Goal: Transaction & Acquisition: Book appointment/travel/reservation

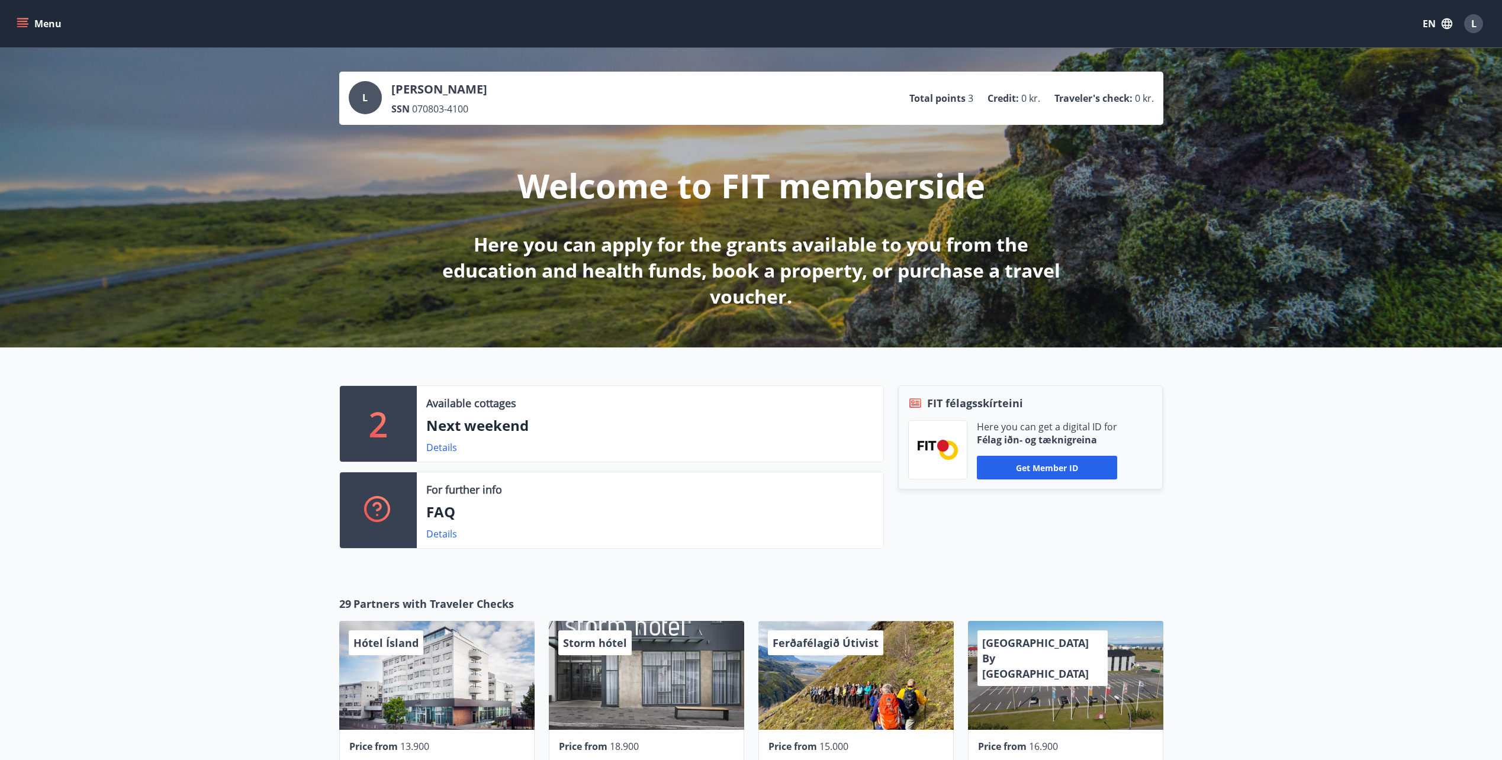
click at [1478, 24] on div "L" at bounding box center [1473, 23] width 19 height 19
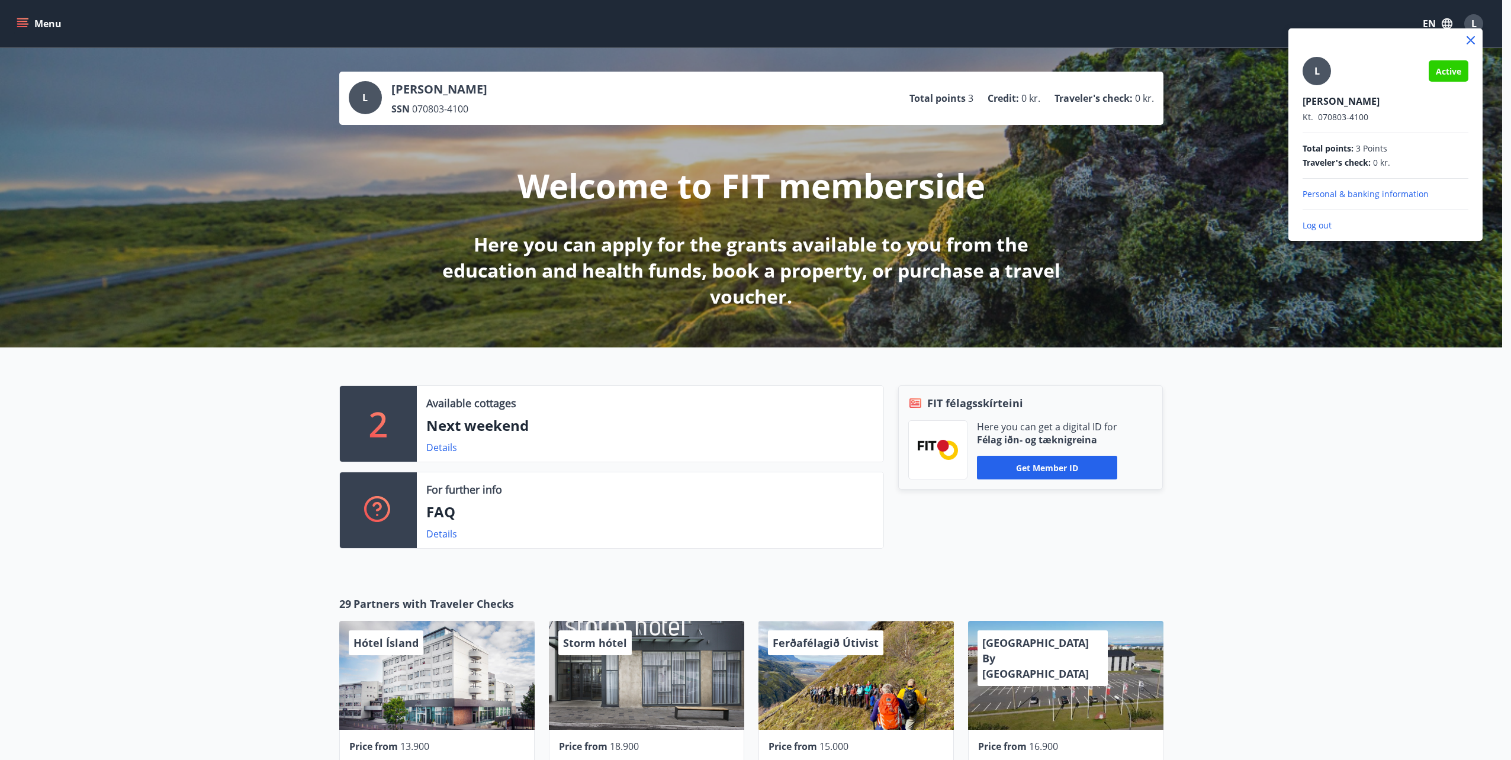
click at [1321, 226] on p "Log out" at bounding box center [1386, 226] width 166 height 12
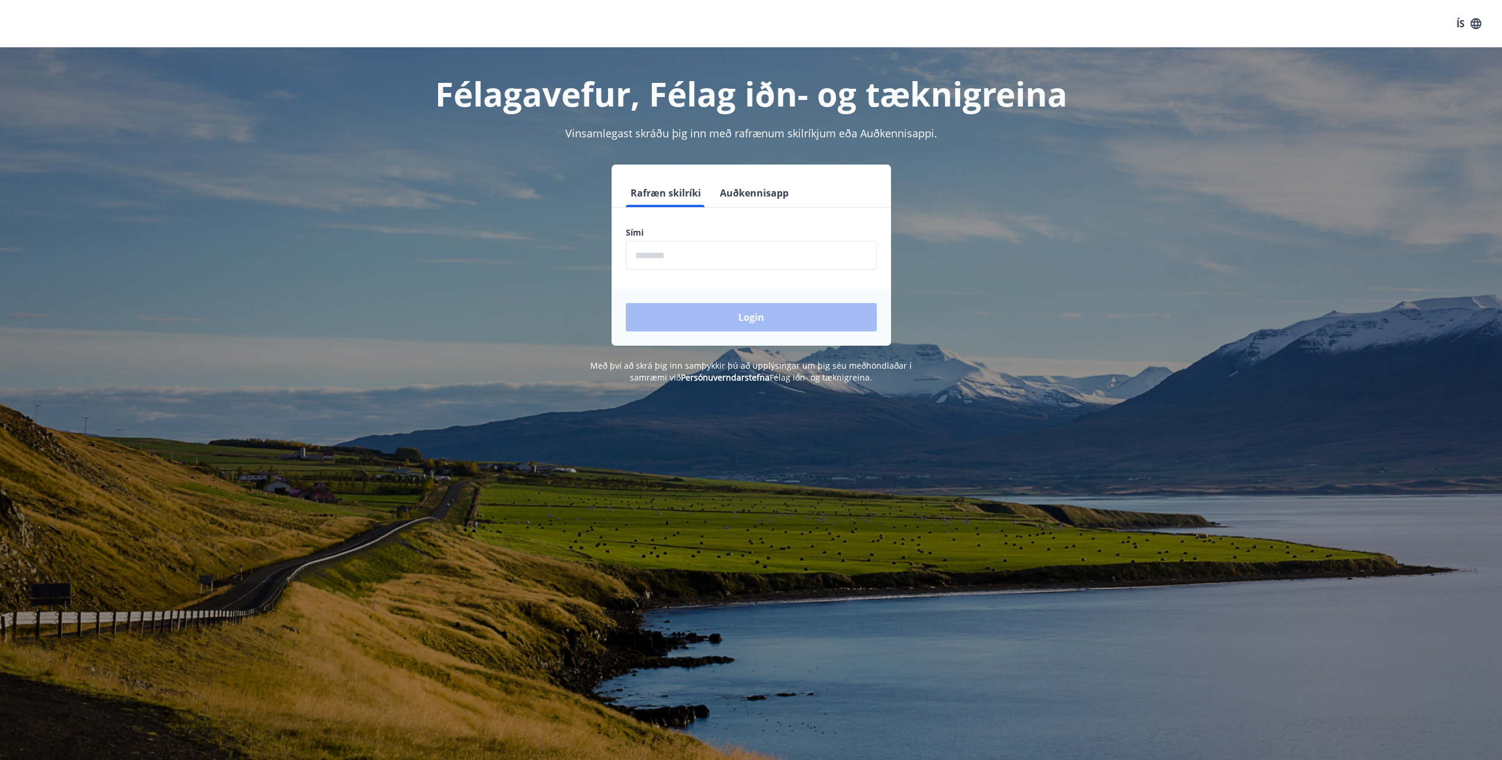
click at [673, 257] on input "phone" at bounding box center [751, 255] width 251 height 29
type input "********"
click at [773, 320] on button "Login" at bounding box center [751, 317] width 251 height 28
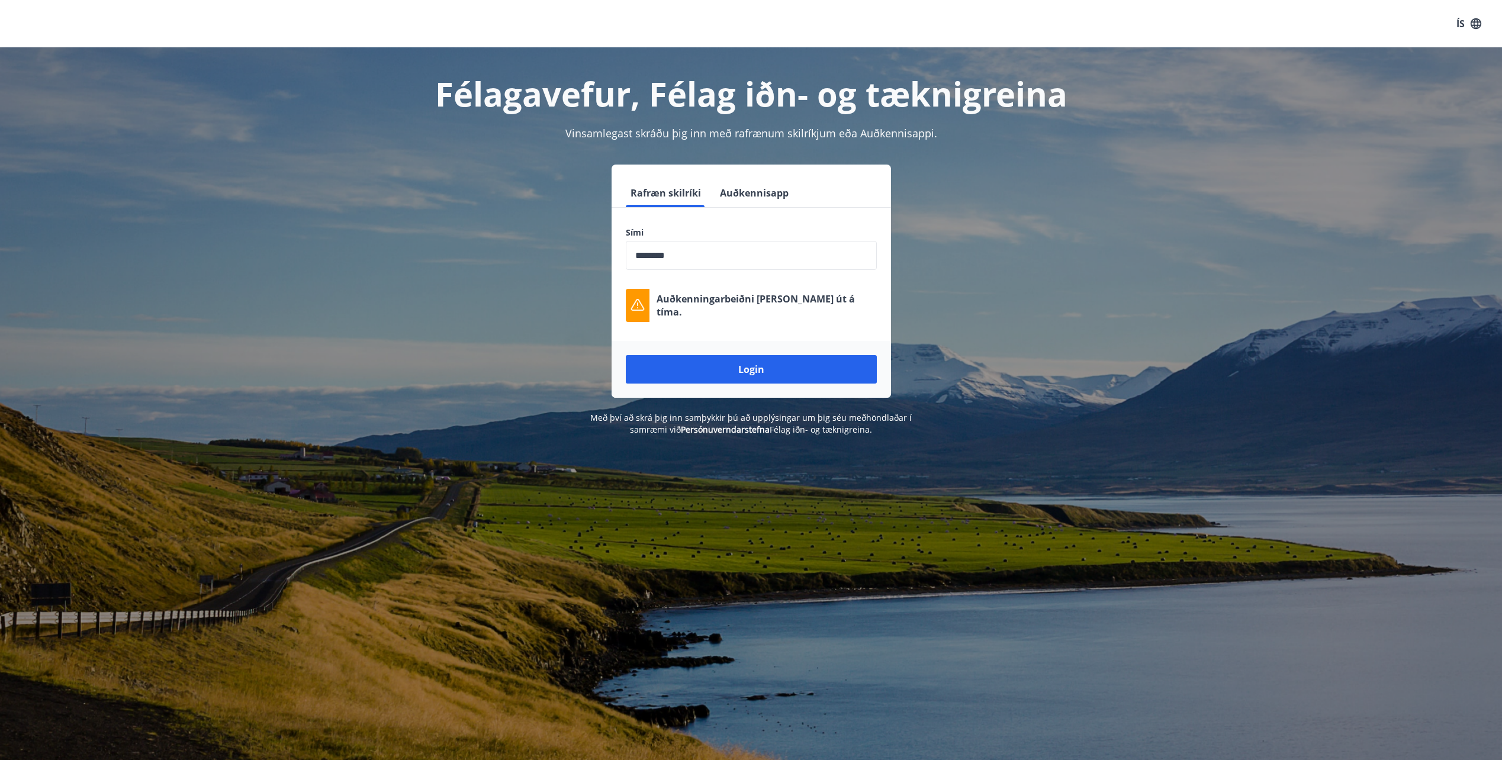
click at [800, 362] on button "Login" at bounding box center [751, 369] width 251 height 28
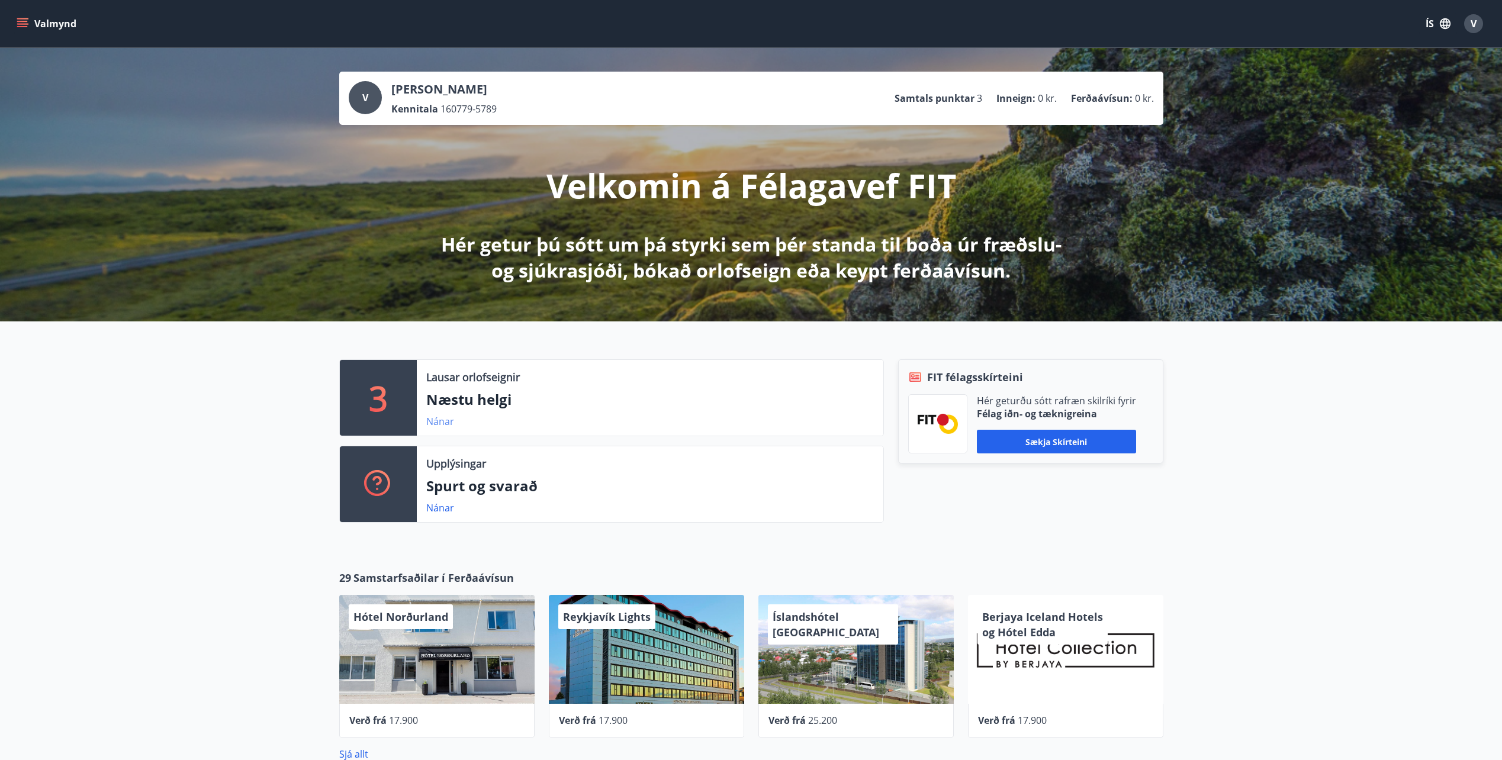
click at [448, 422] on link "Nánar" at bounding box center [440, 421] width 28 height 13
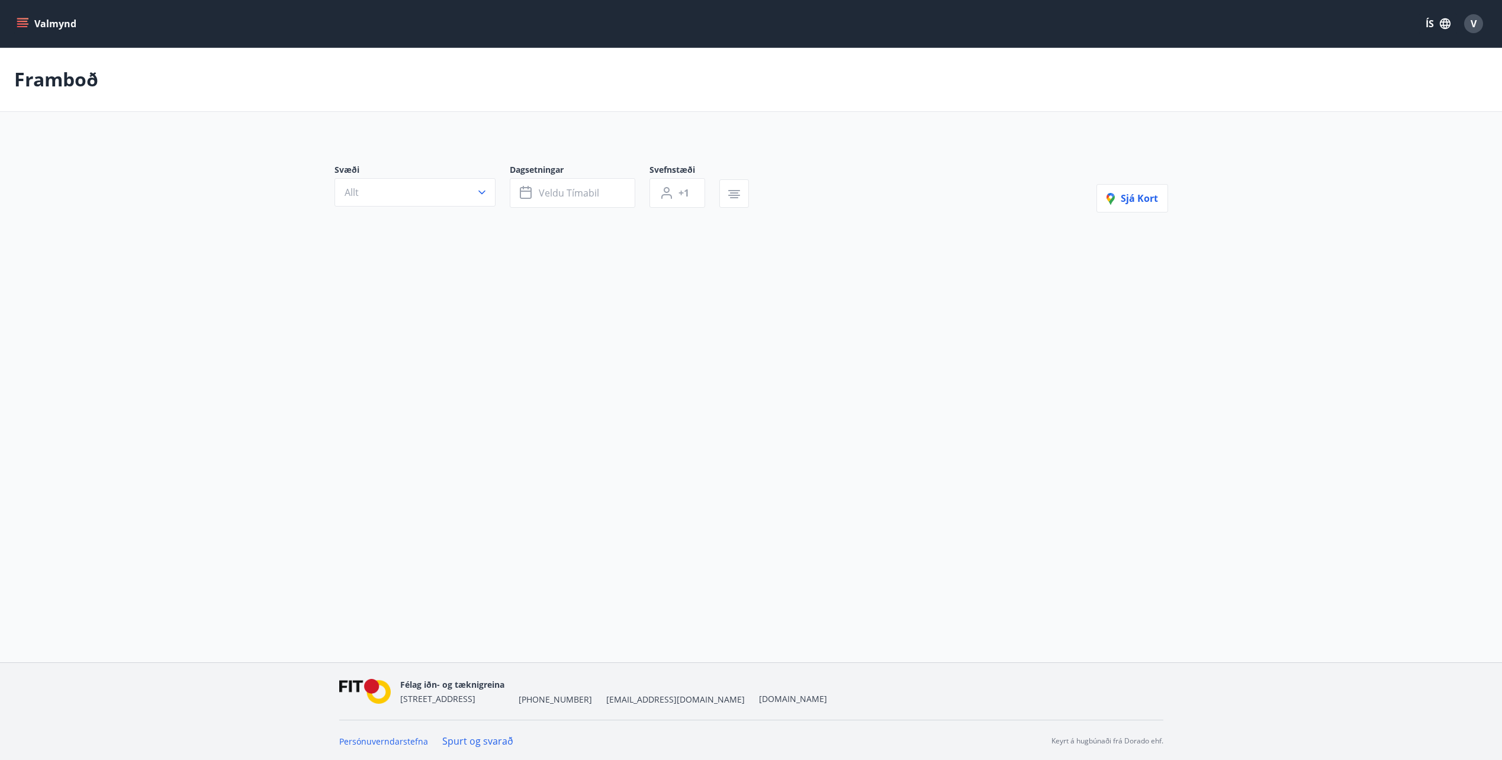
type input "*"
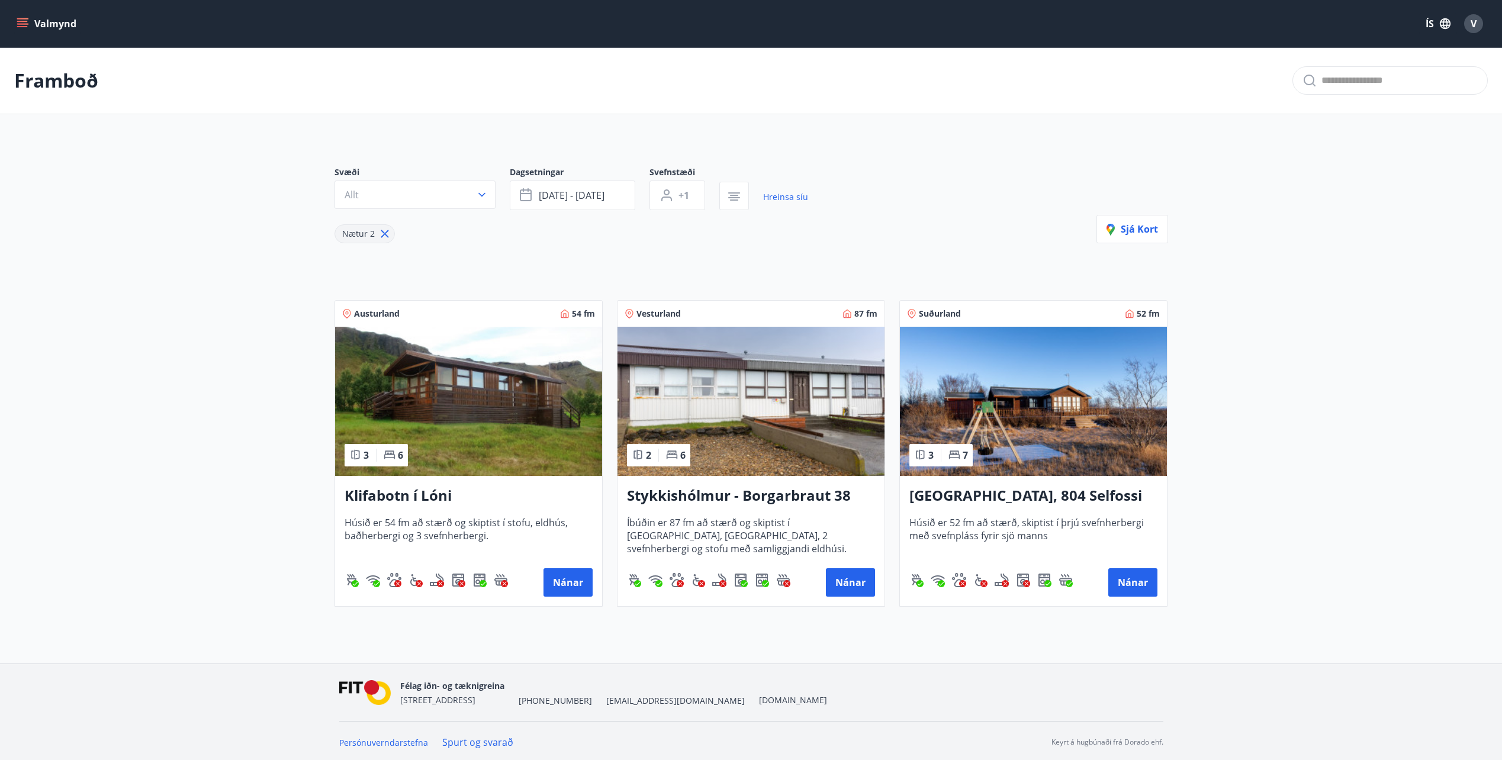
click at [1429, 28] on button "ÍS" at bounding box center [1438, 23] width 38 height 21
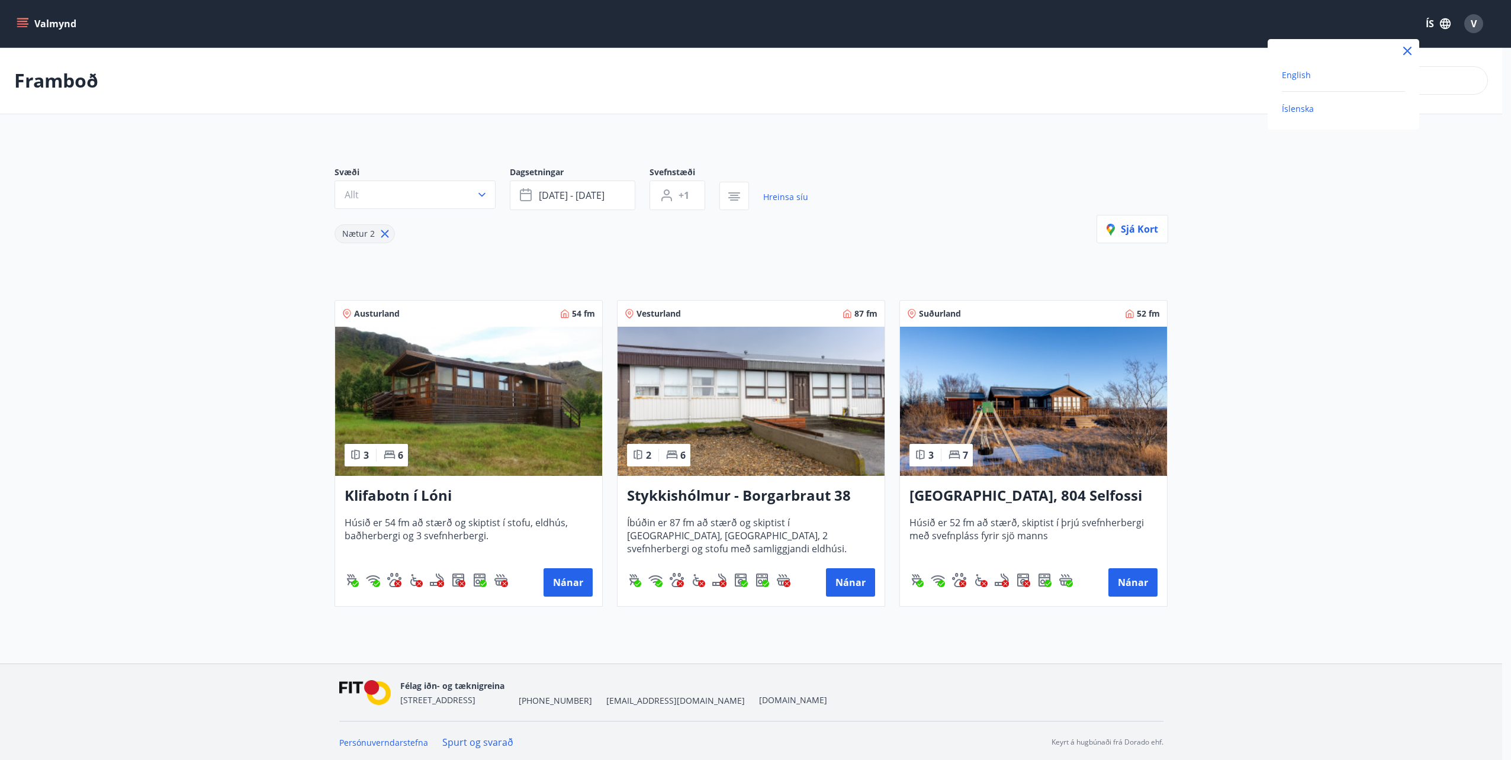
click at [1296, 73] on span "English" at bounding box center [1296, 74] width 29 height 11
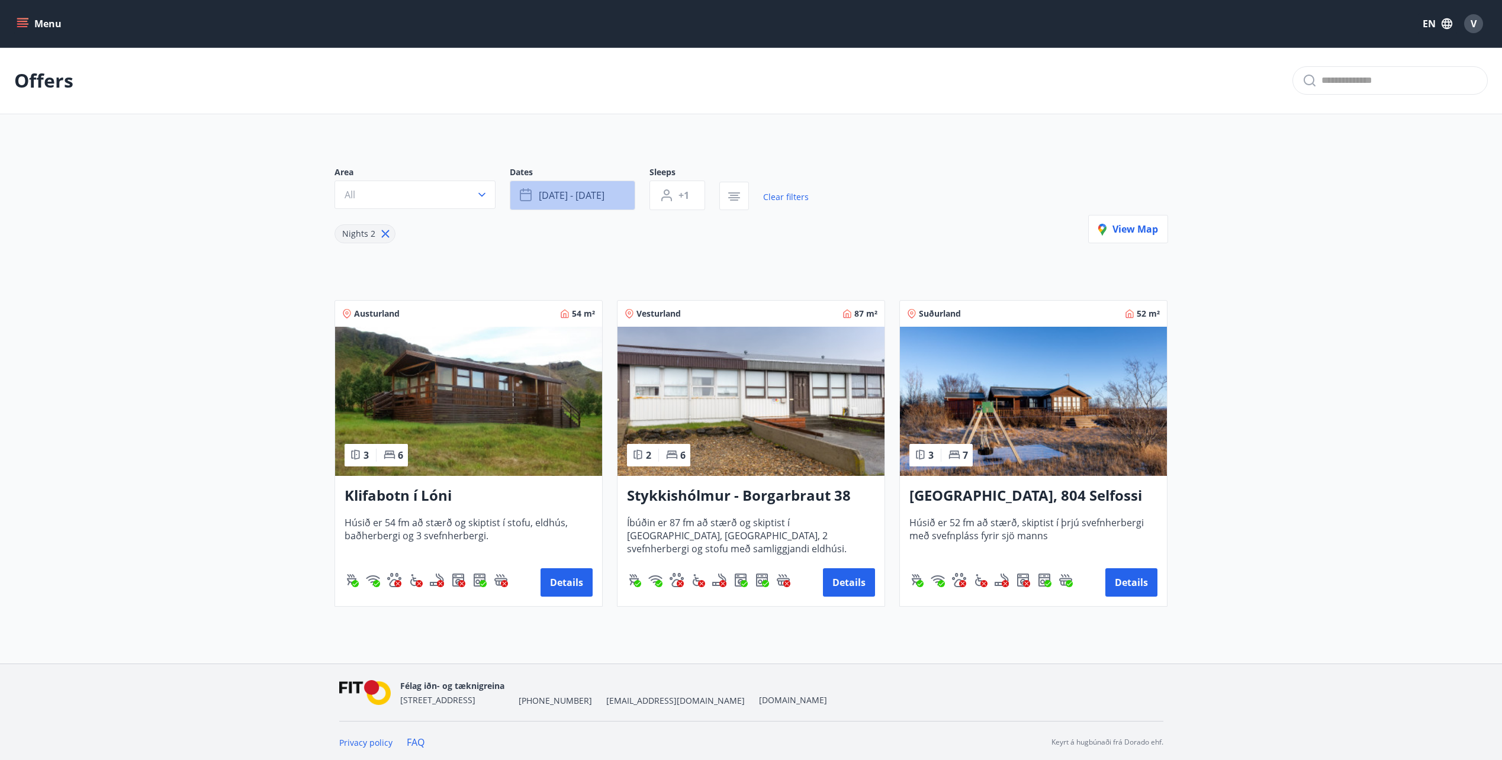
click at [564, 197] on span "sep 26 - sep 29" at bounding box center [572, 195] width 66 height 13
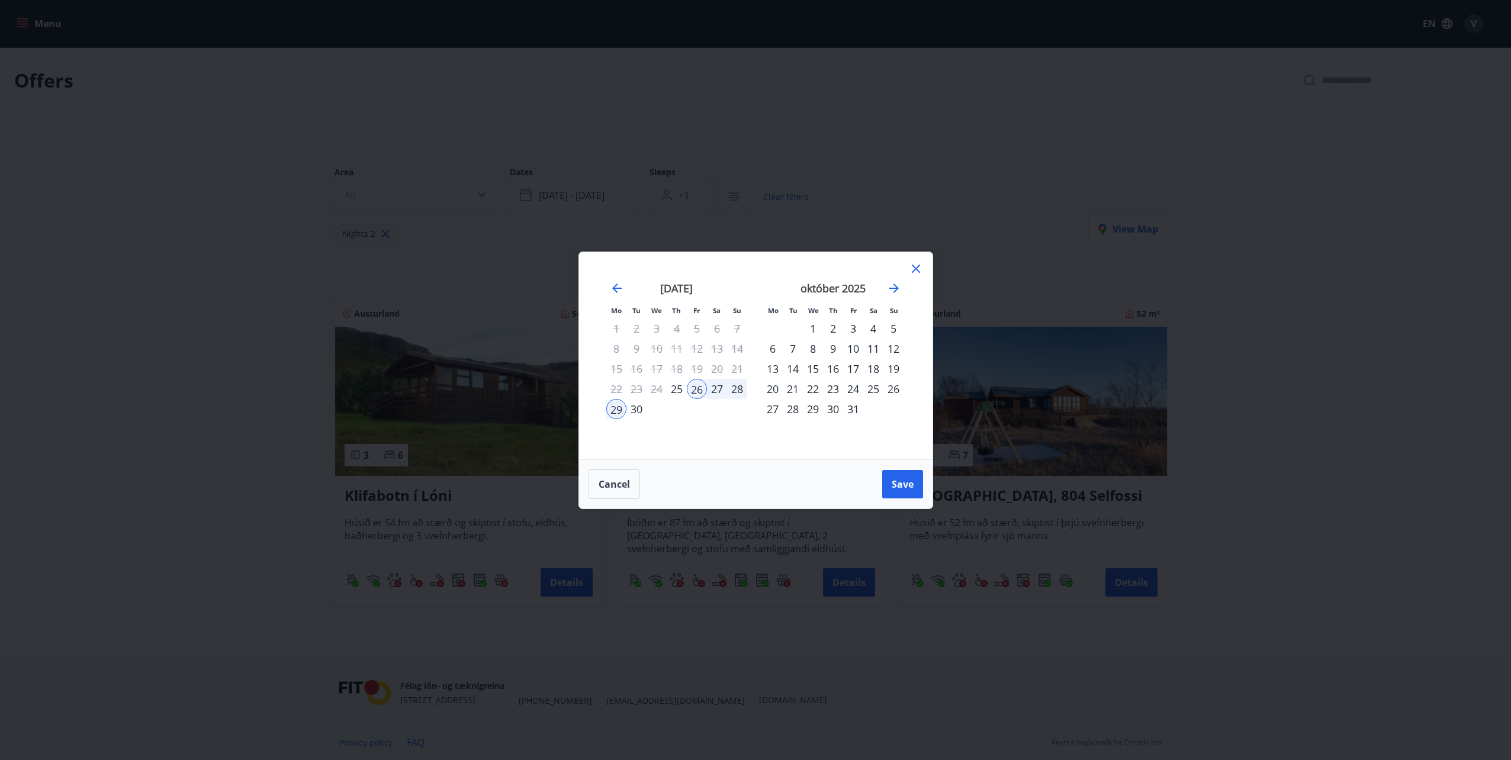
click at [854, 366] on div "17" at bounding box center [853, 369] width 20 height 20
click at [775, 386] on div "20" at bounding box center [773, 389] width 20 height 20
click at [902, 479] on span "Save" at bounding box center [903, 484] width 22 height 13
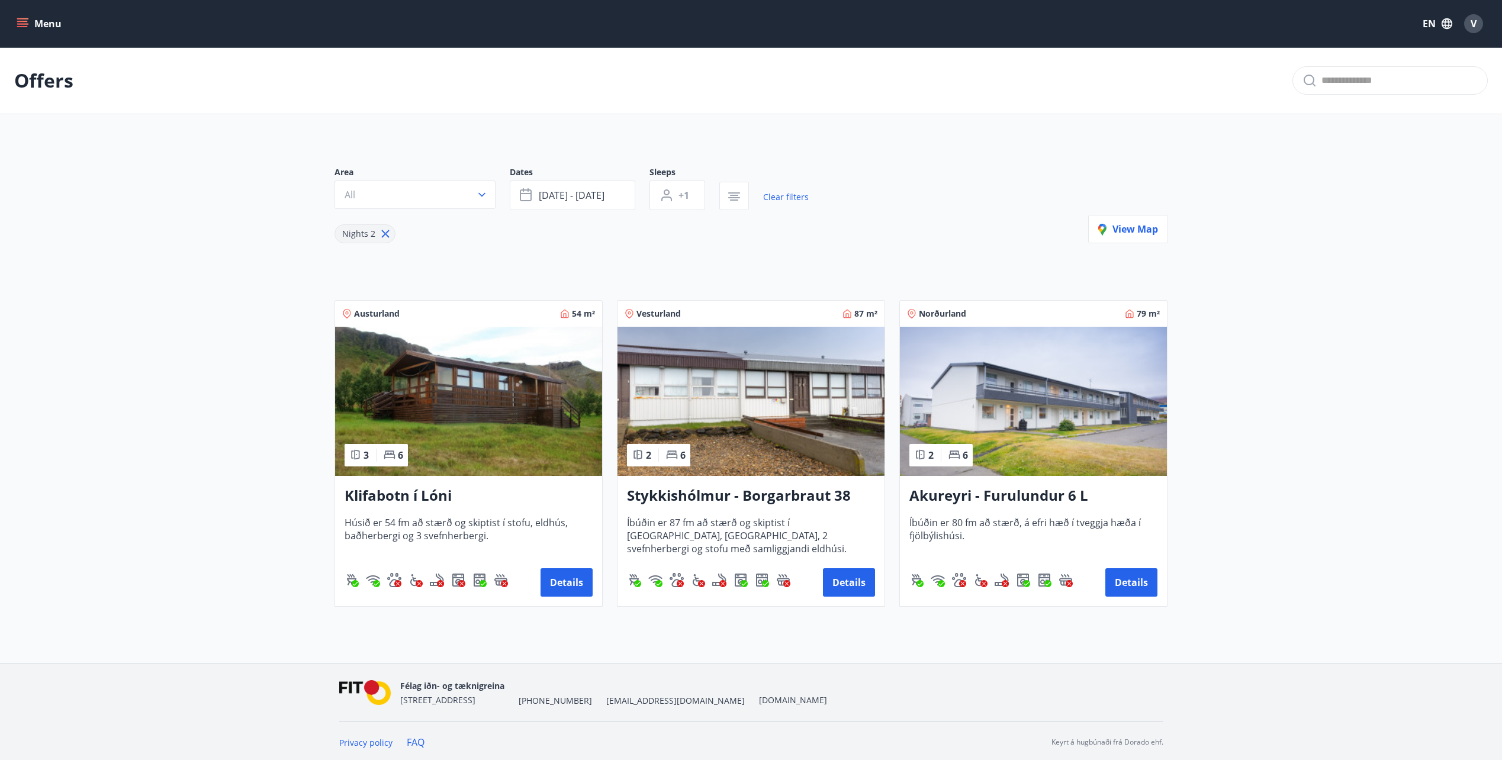
scroll to position [3, 0]
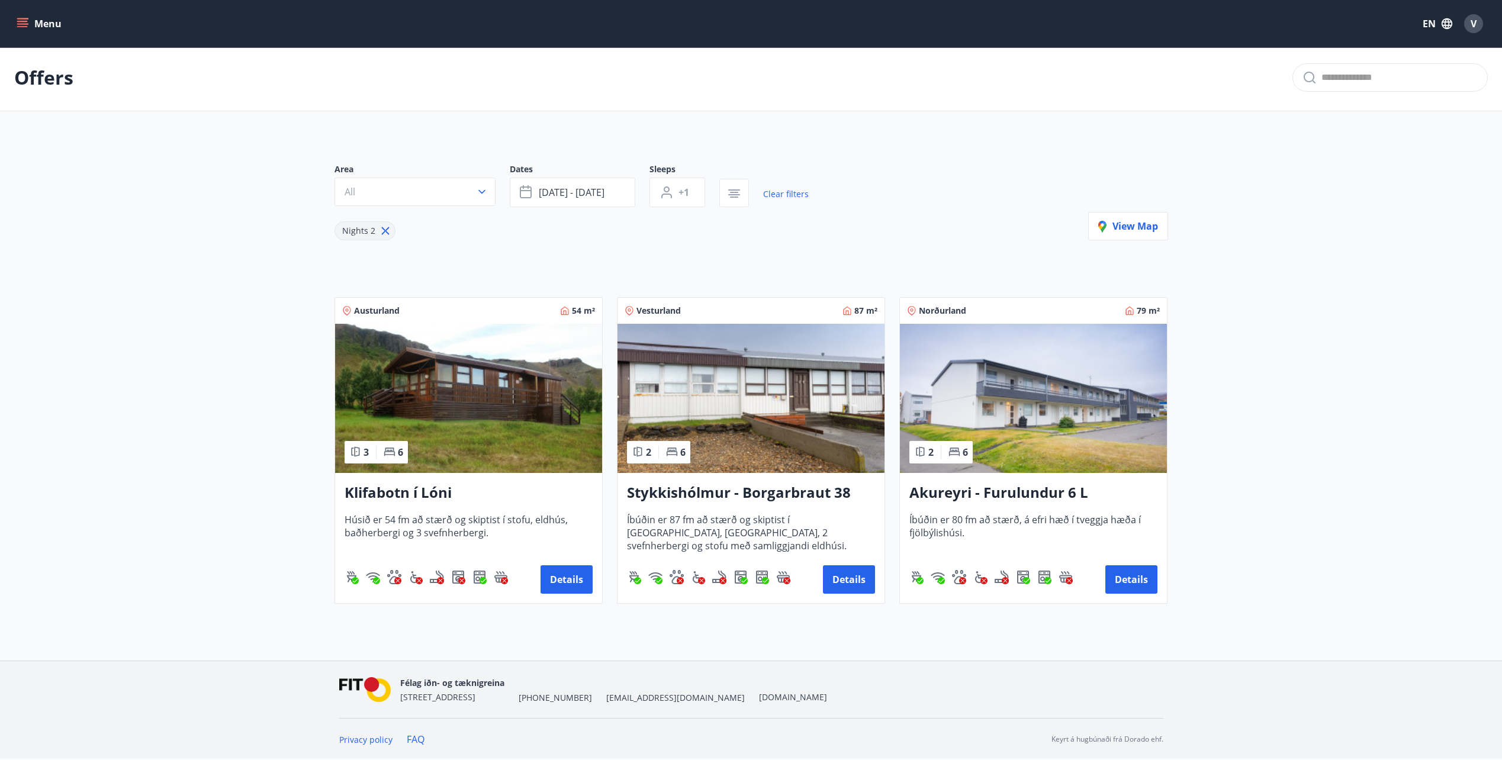
click at [1019, 437] on img at bounding box center [1033, 398] width 267 height 149
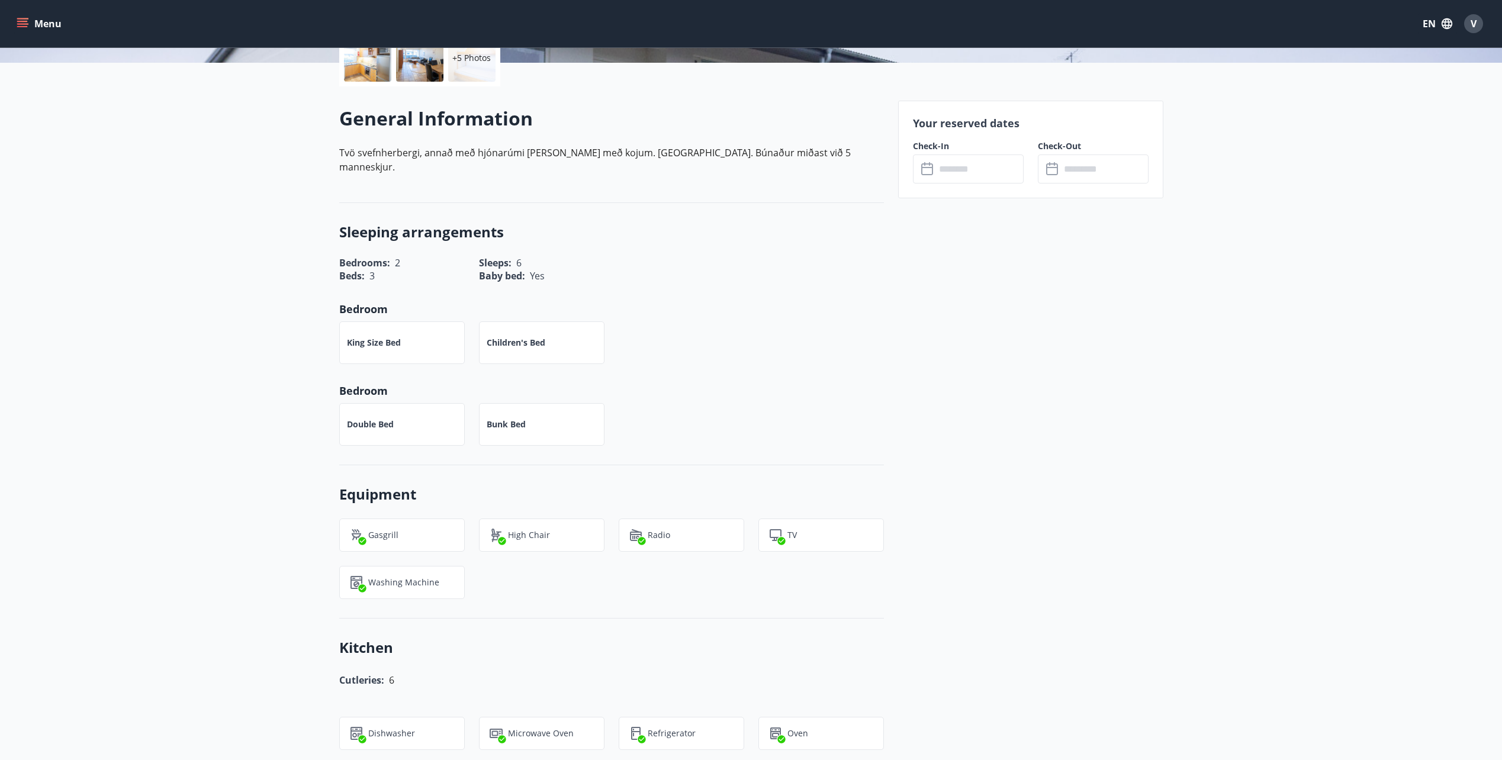
scroll to position [59, 0]
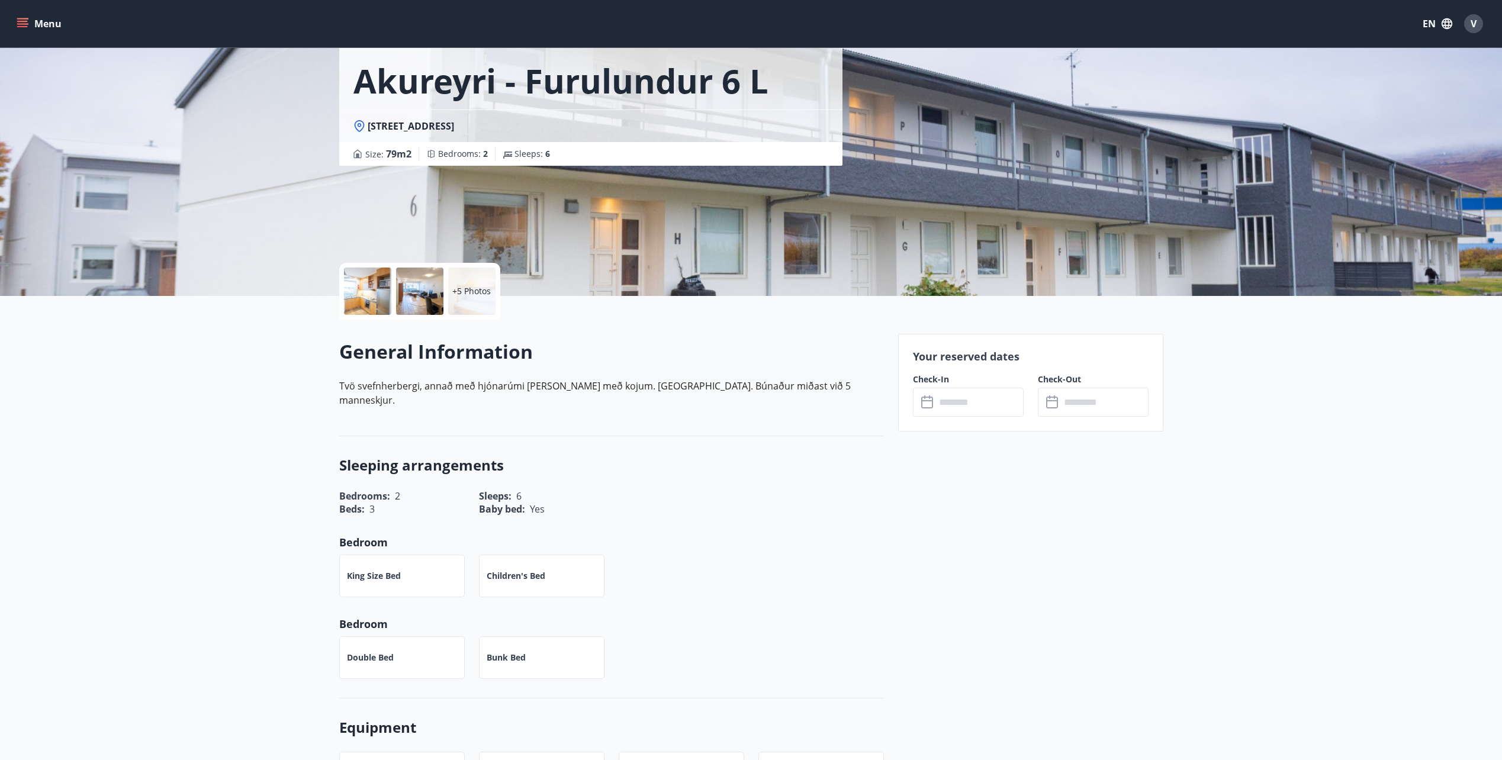
click at [994, 413] on input "text" at bounding box center [980, 402] width 88 height 29
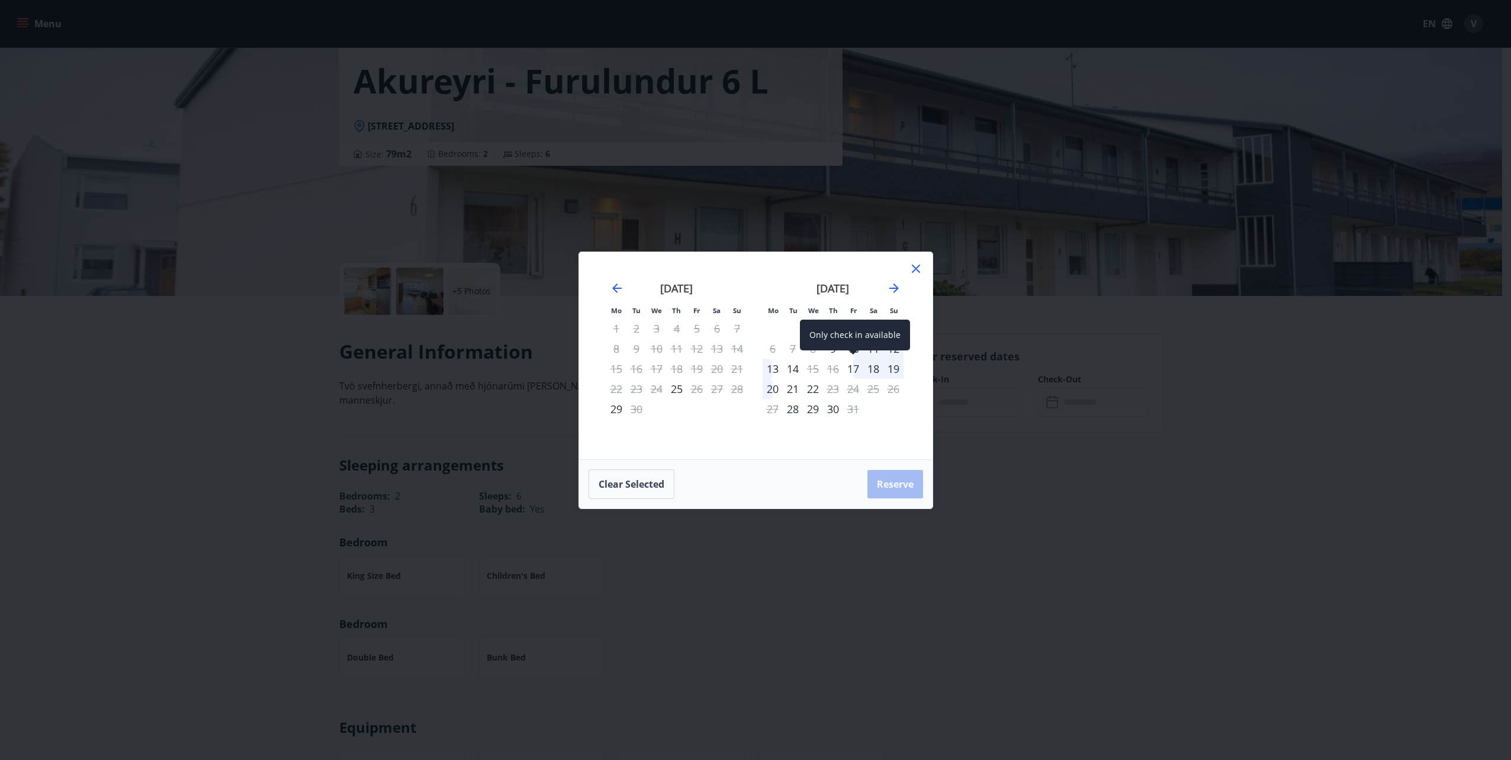
click at [854, 370] on div "17" at bounding box center [853, 369] width 20 height 20
click at [767, 389] on div "20" at bounding box center [773, 389] width 20 height 20
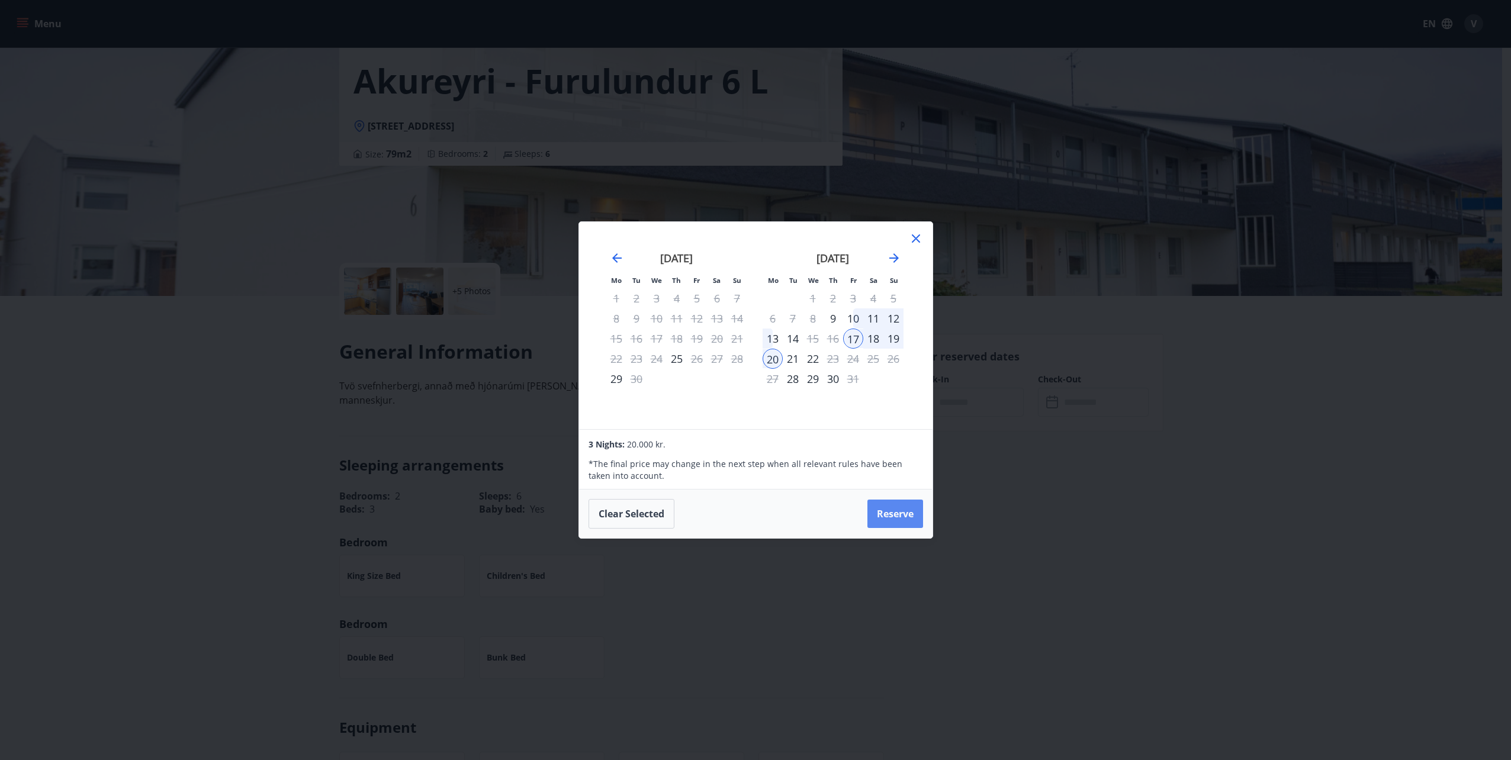
click at [891, 516] on button "Reserve" at bounding box center [896, 514] width 56 height 28
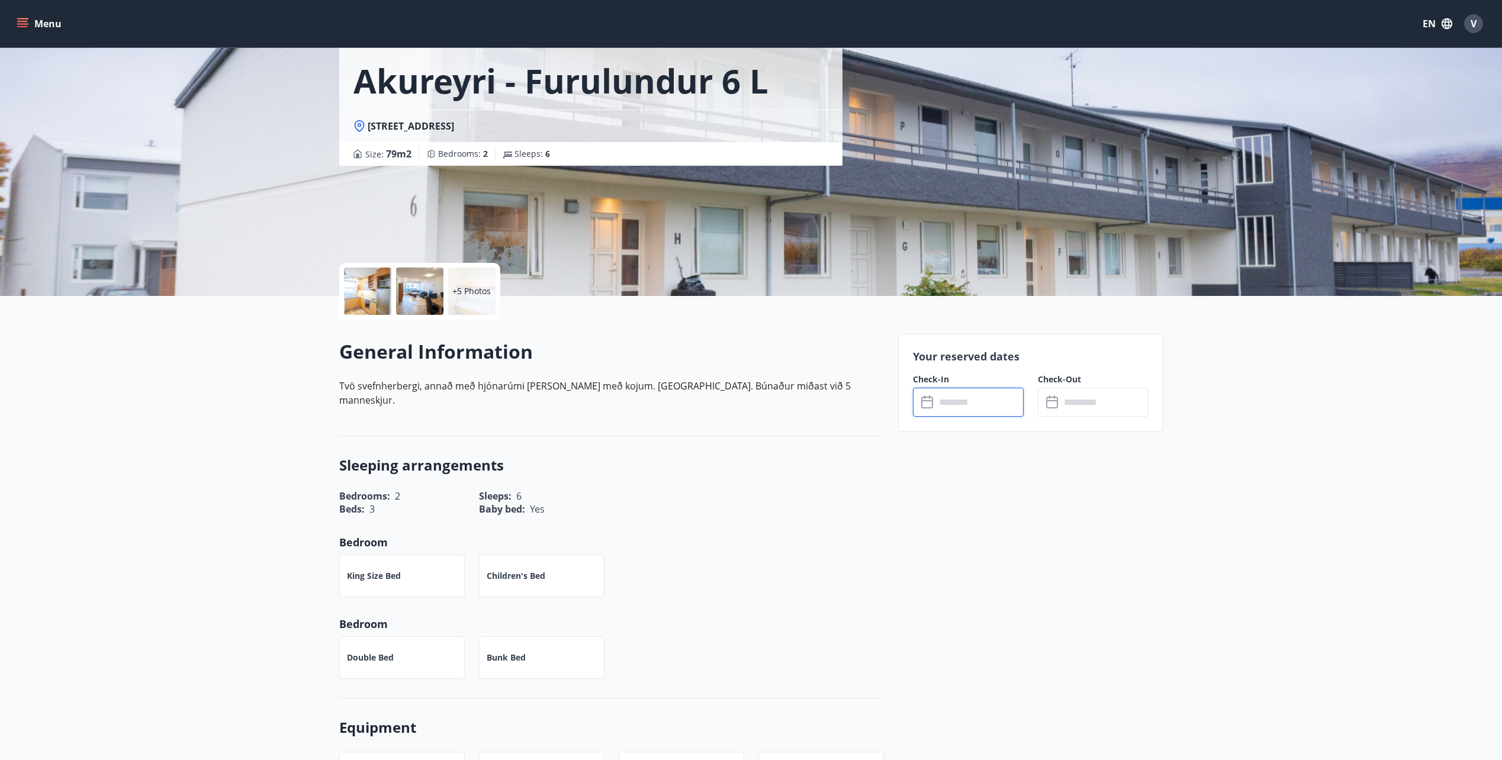
type input "******"
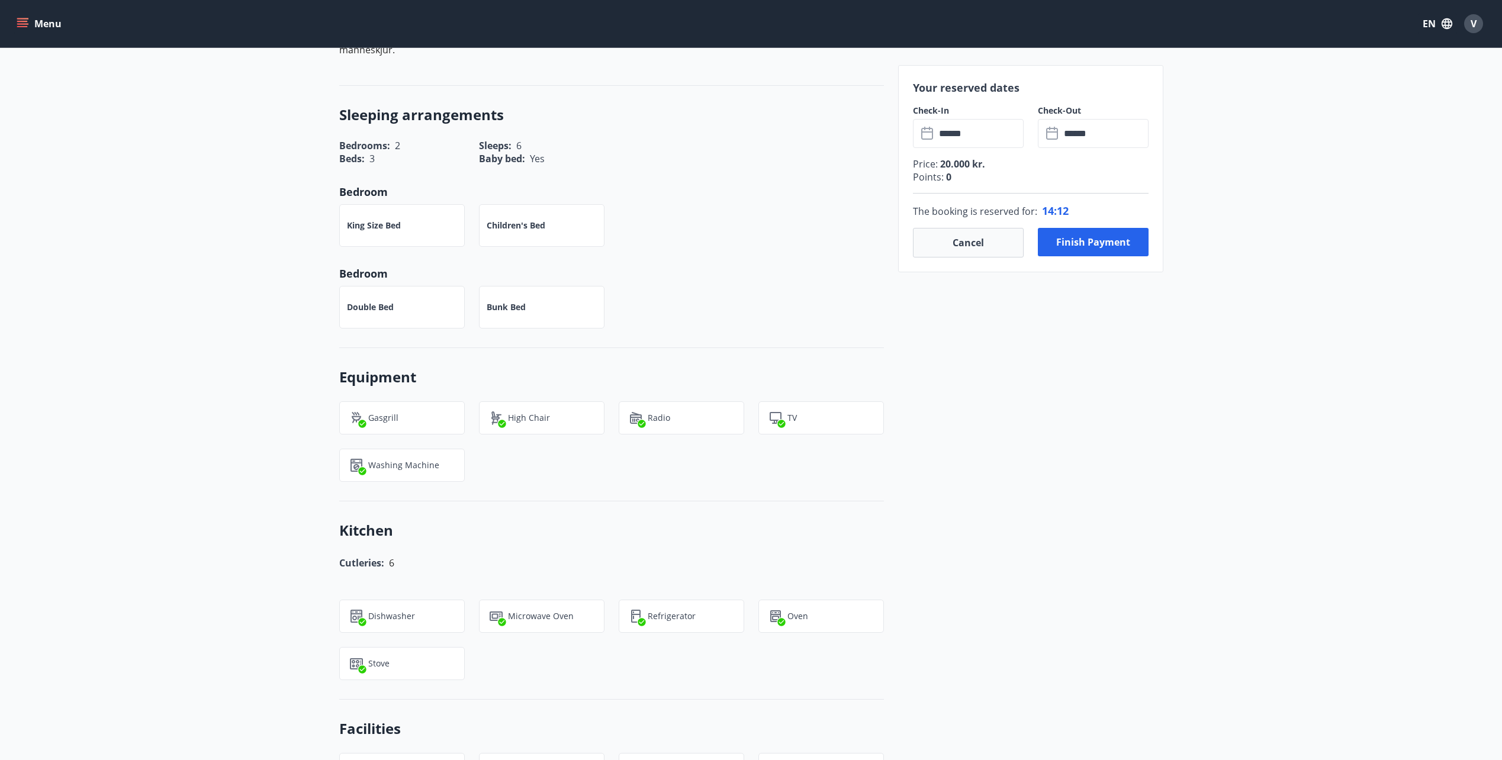
scroll to position [0, 0]
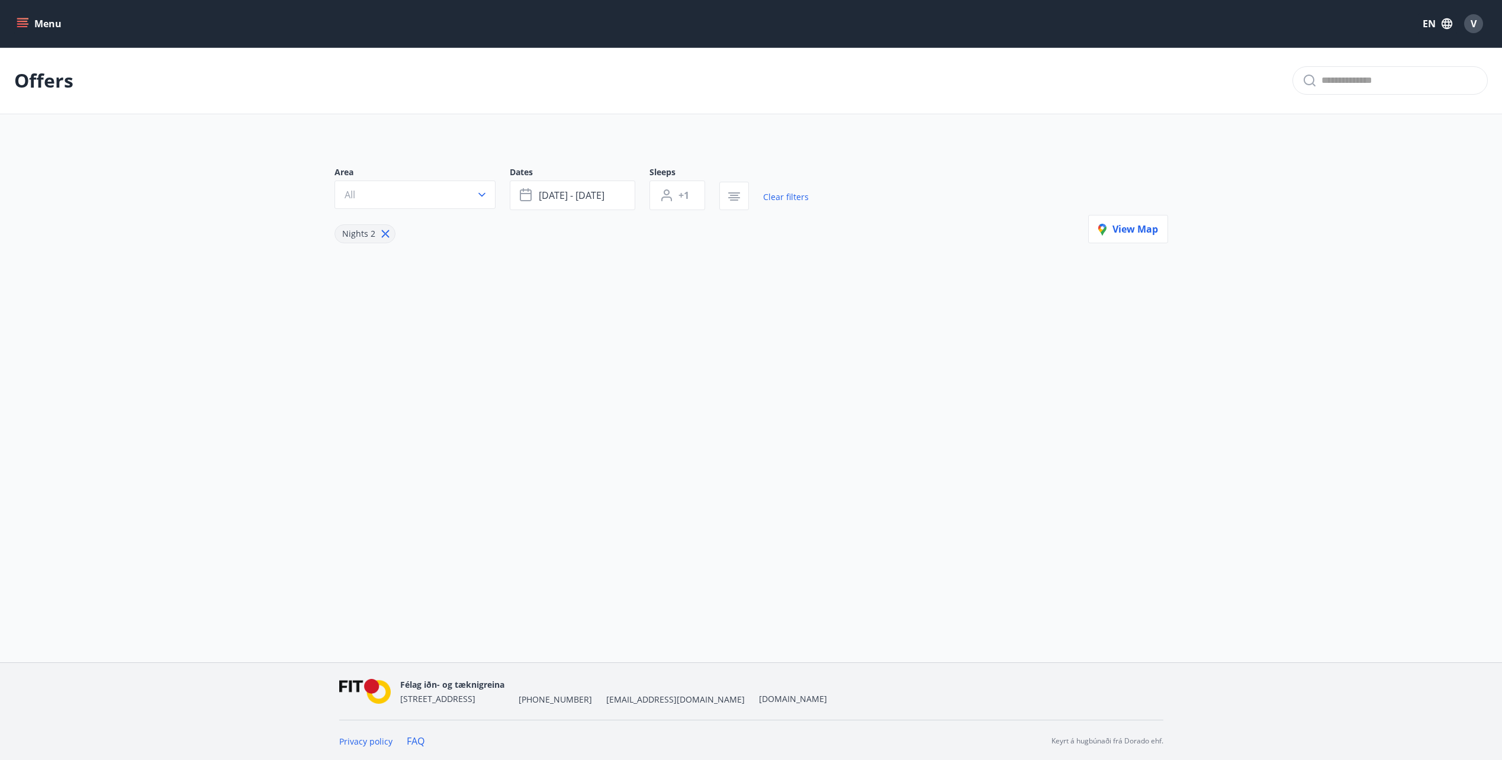
type input "*"
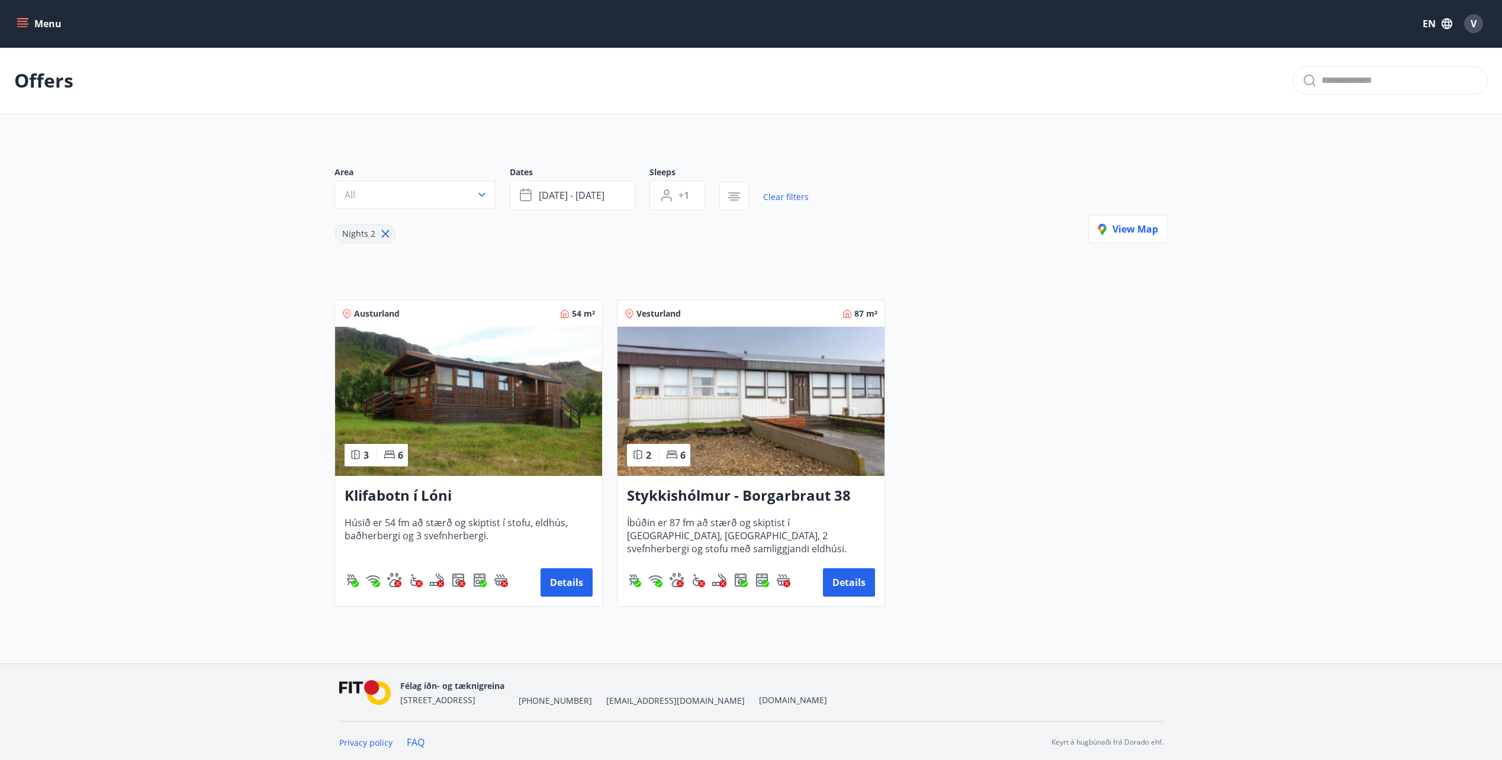
click at [442, 425] on img at bounding box center [468, 401] width 267 height 149
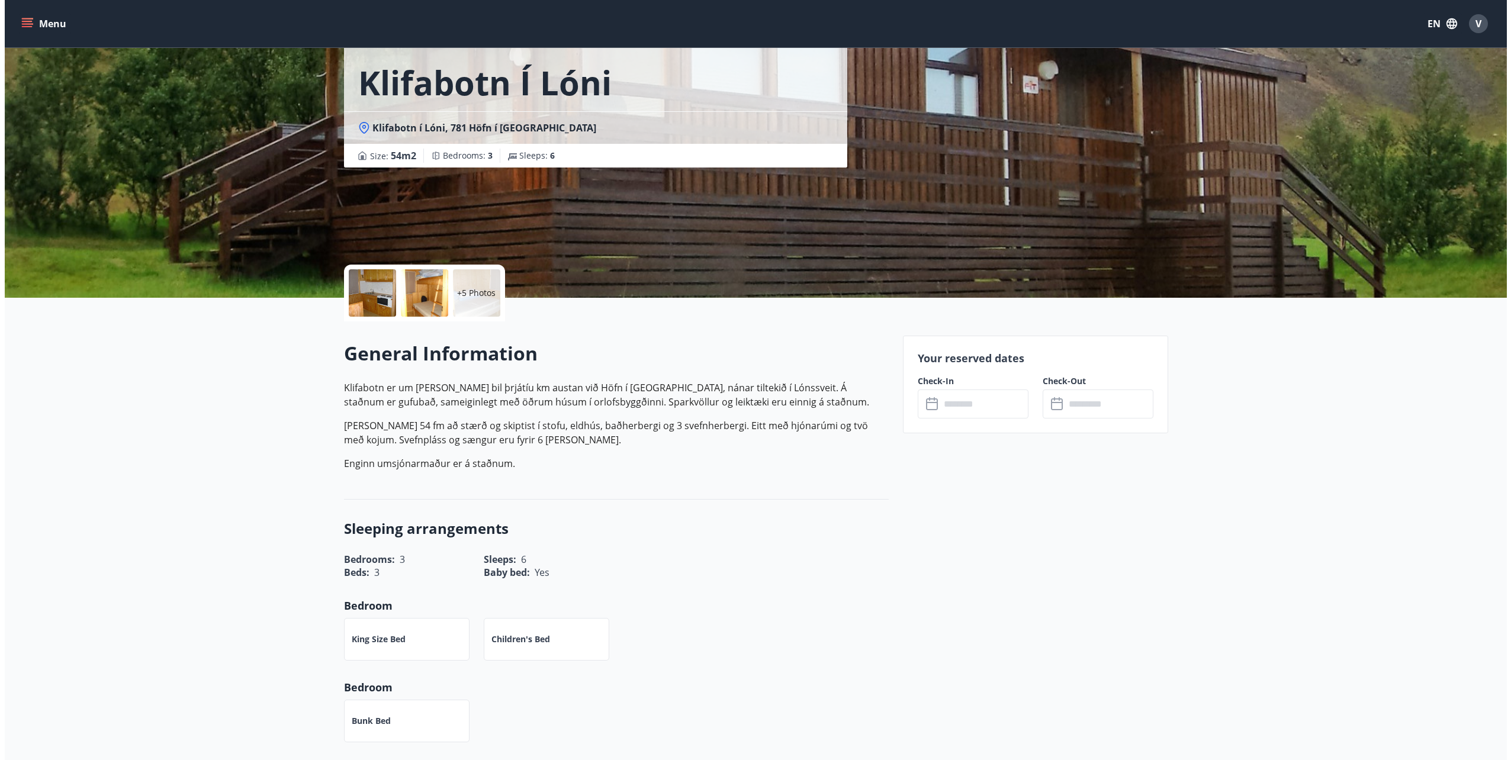
scroll to position [59, 0]
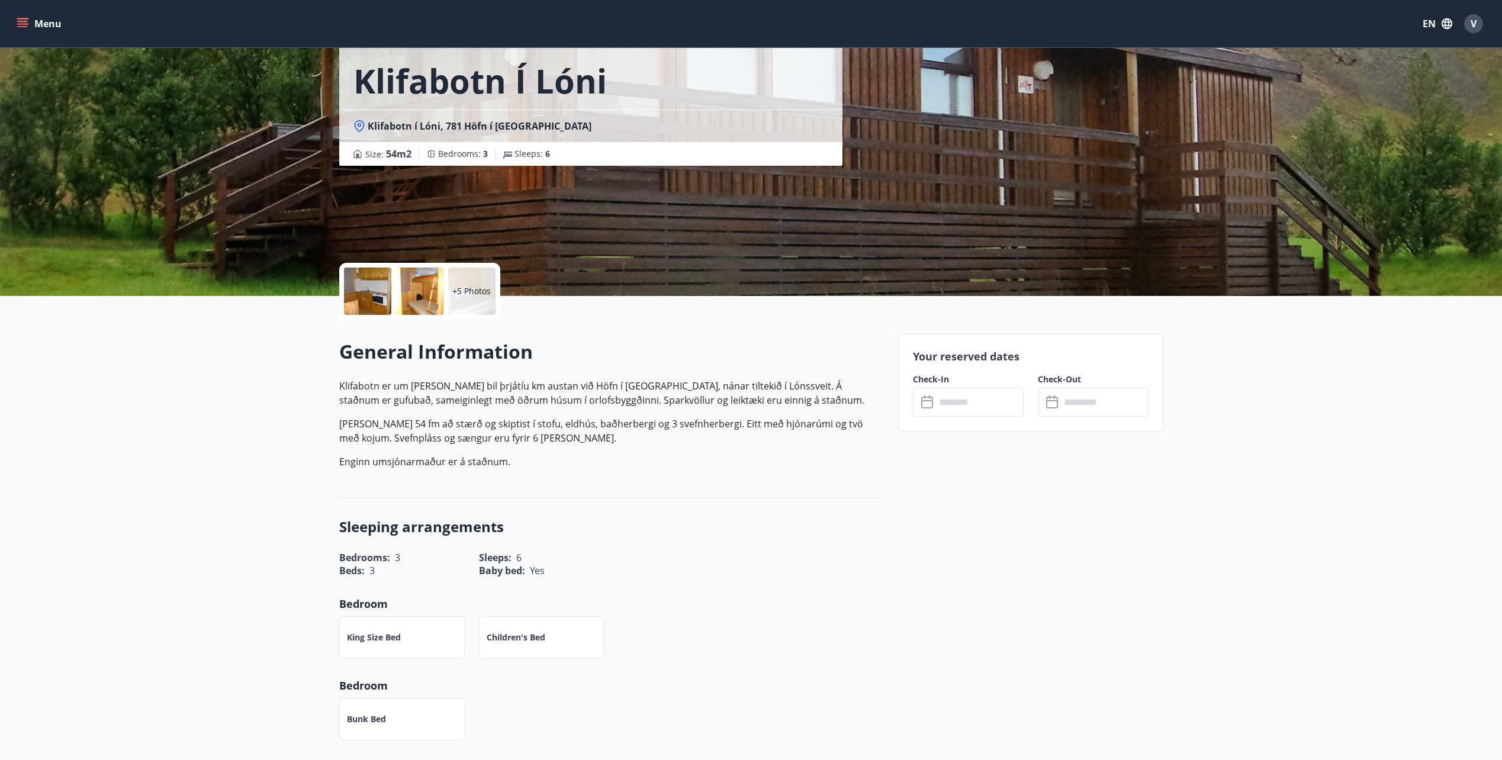
click at [352, 281] on div at bounding box center [367, 291] width 47 height 47
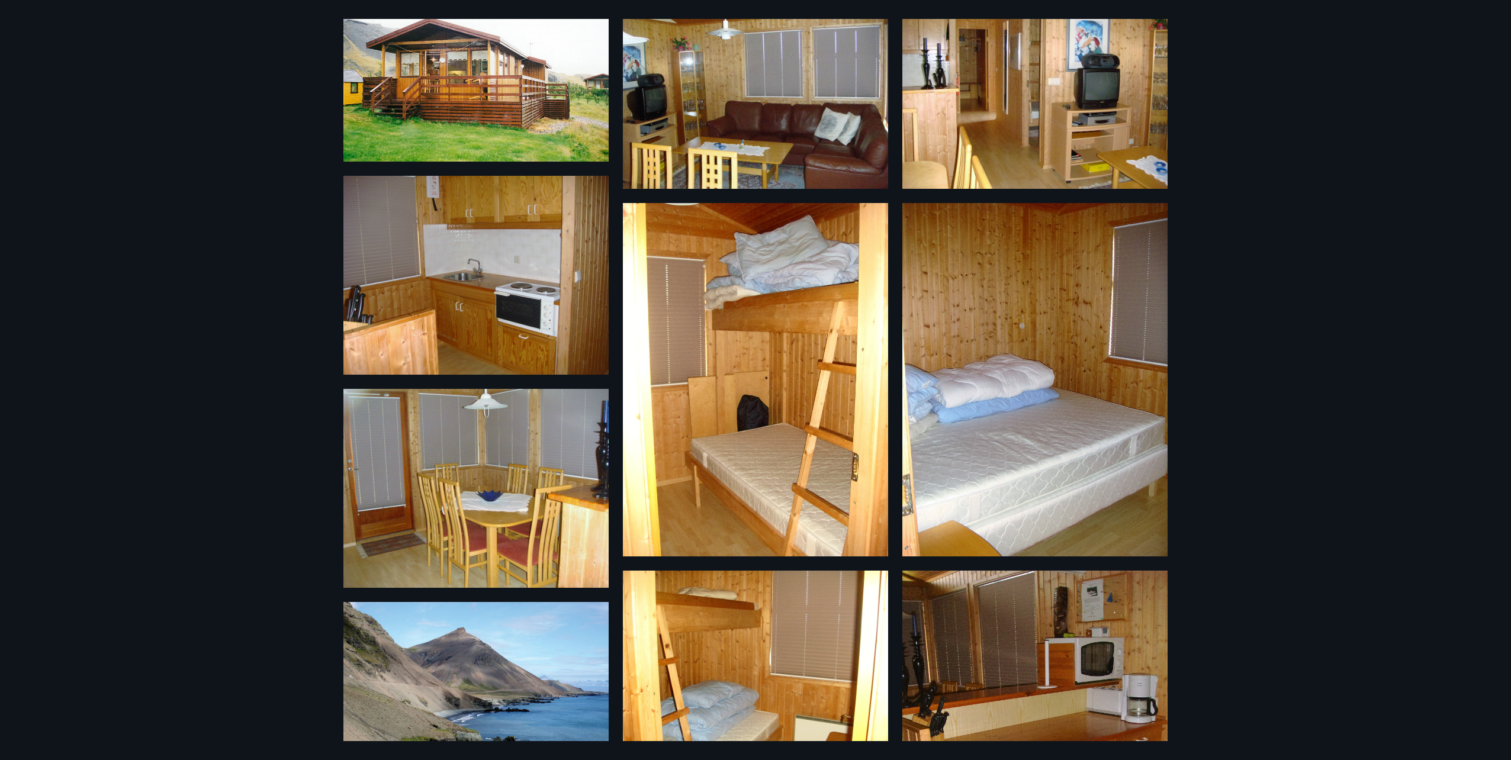
scroll to position [296, 0]
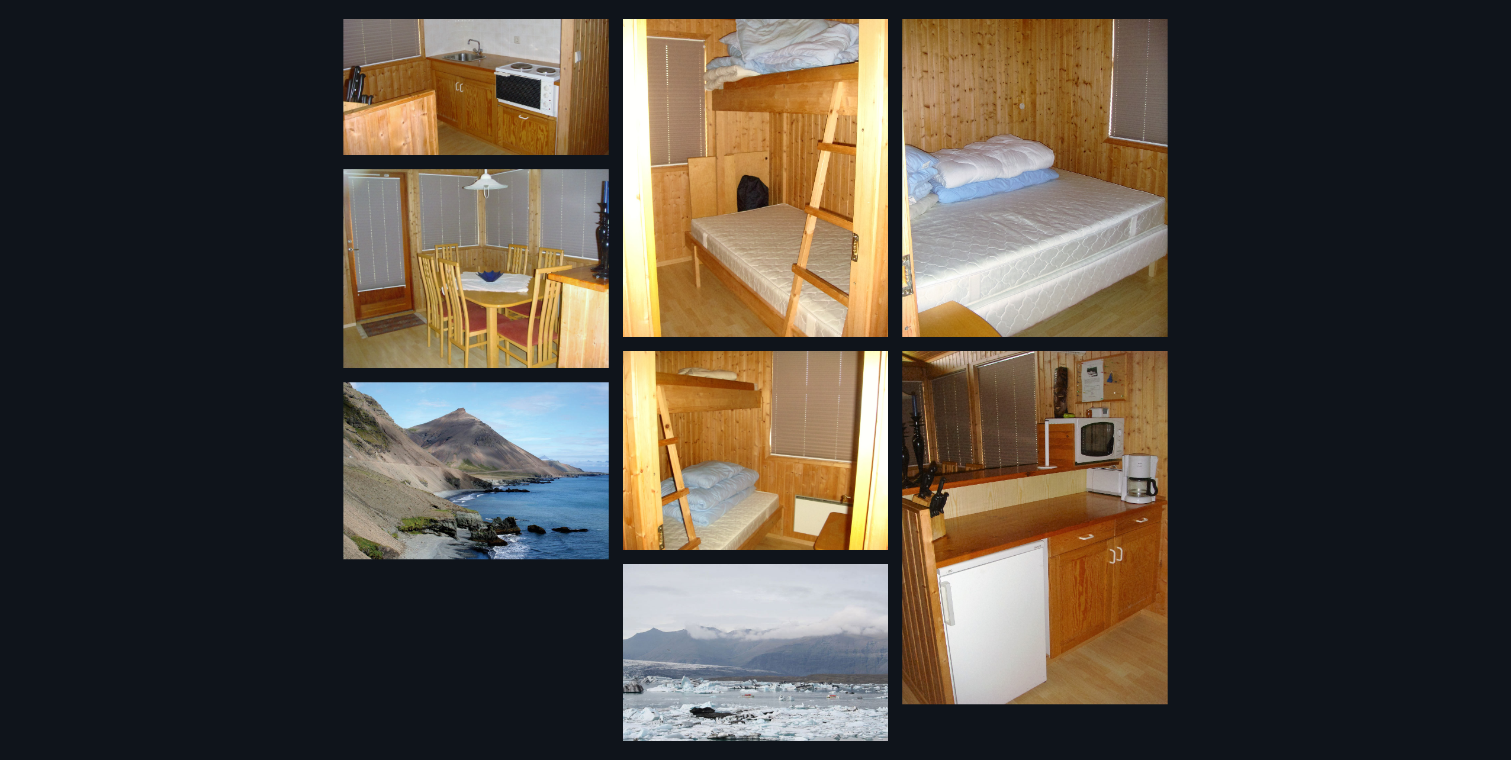
click at [510, 481] on img at bounding box center [475, 471] width 265 height 177
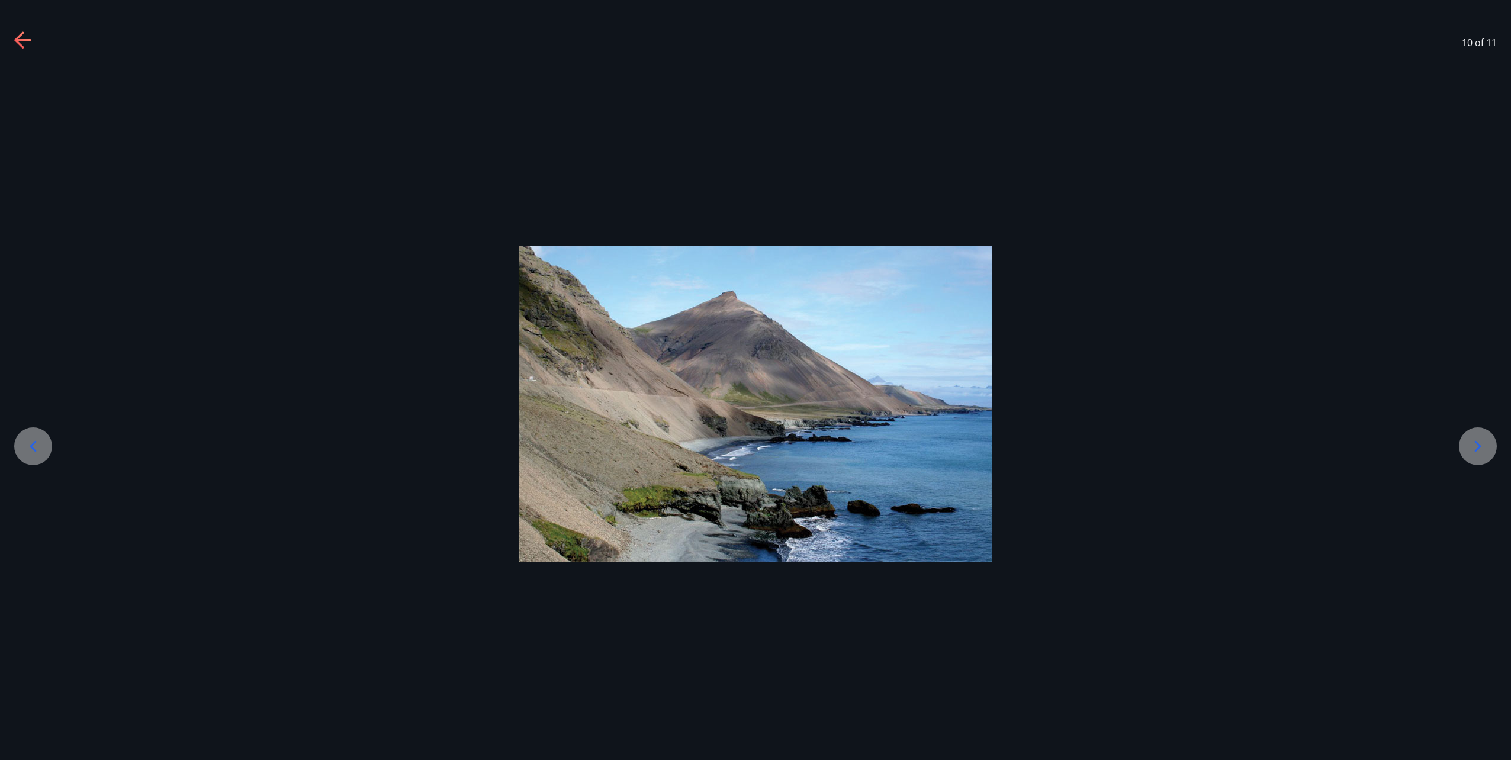
click at [1461, 438] on div at bounding box center [1478, 447] width 38 height 38
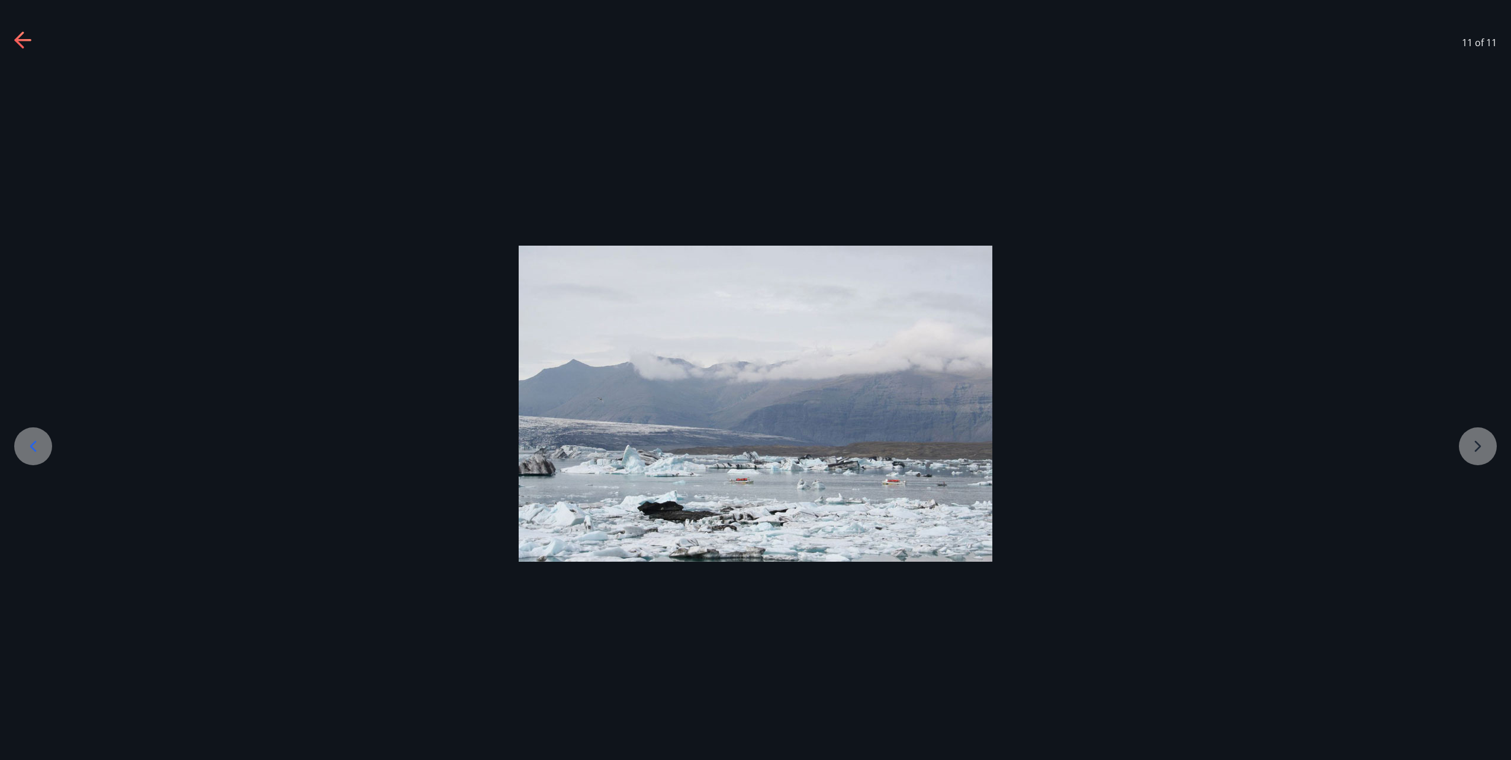
click at [1473, 443] on div at bounding box center [755, 404] width 1511 height 316
click at [1478, 443] on div at bounding box center [755, 404] width 1511 height 316
drag, startPoint x: 13, startPoint y: 446, endPoint x: 23, endPoint y: 447, distance: 10.1
click at [14, 446] on div at bounding box center [755, 403] width 1511 height 675
click at [25, 447] on icon at bounding box center [33, 446] width 19 height 19
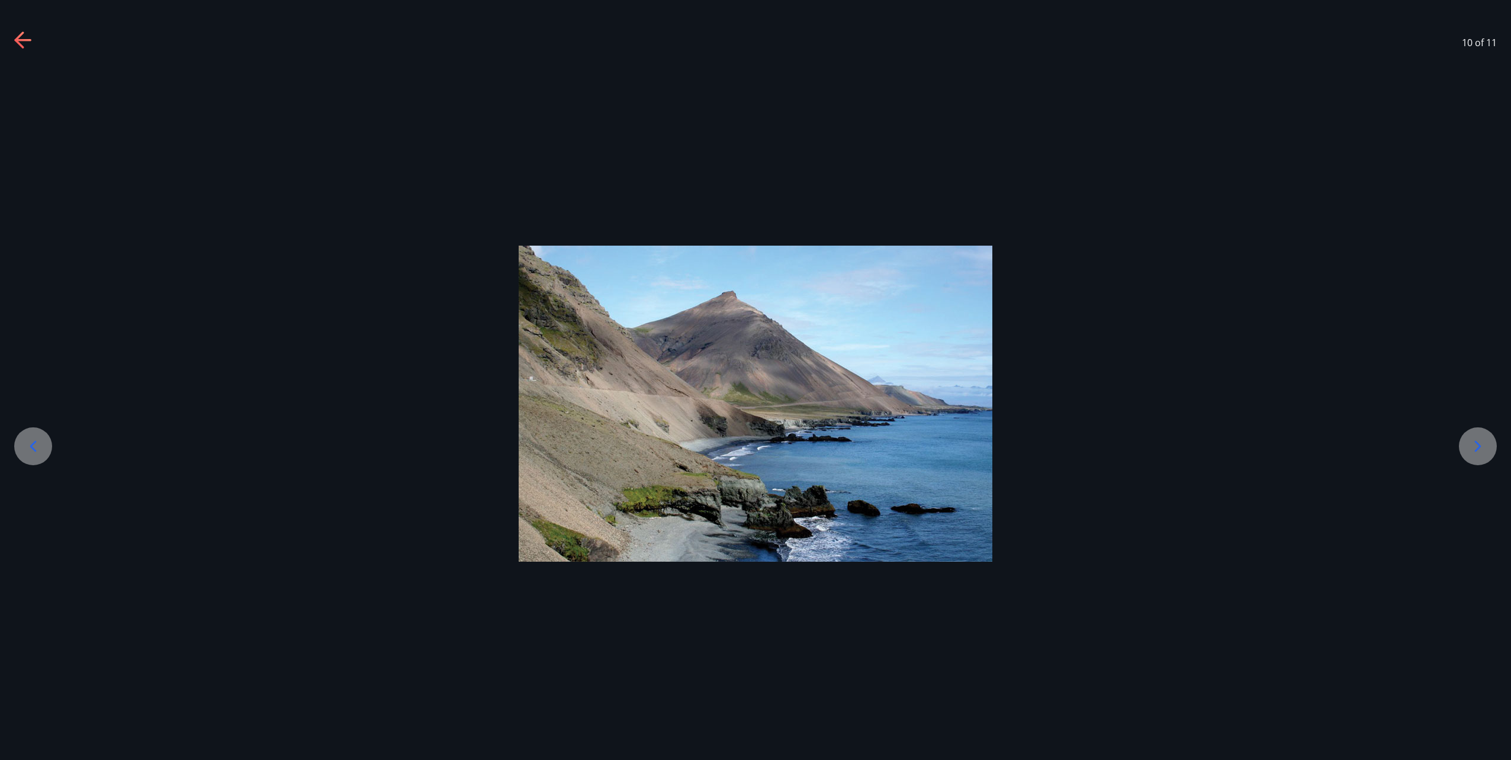
click at [41, 447] on icon at bounding box center [33, 446] width 19 height 19
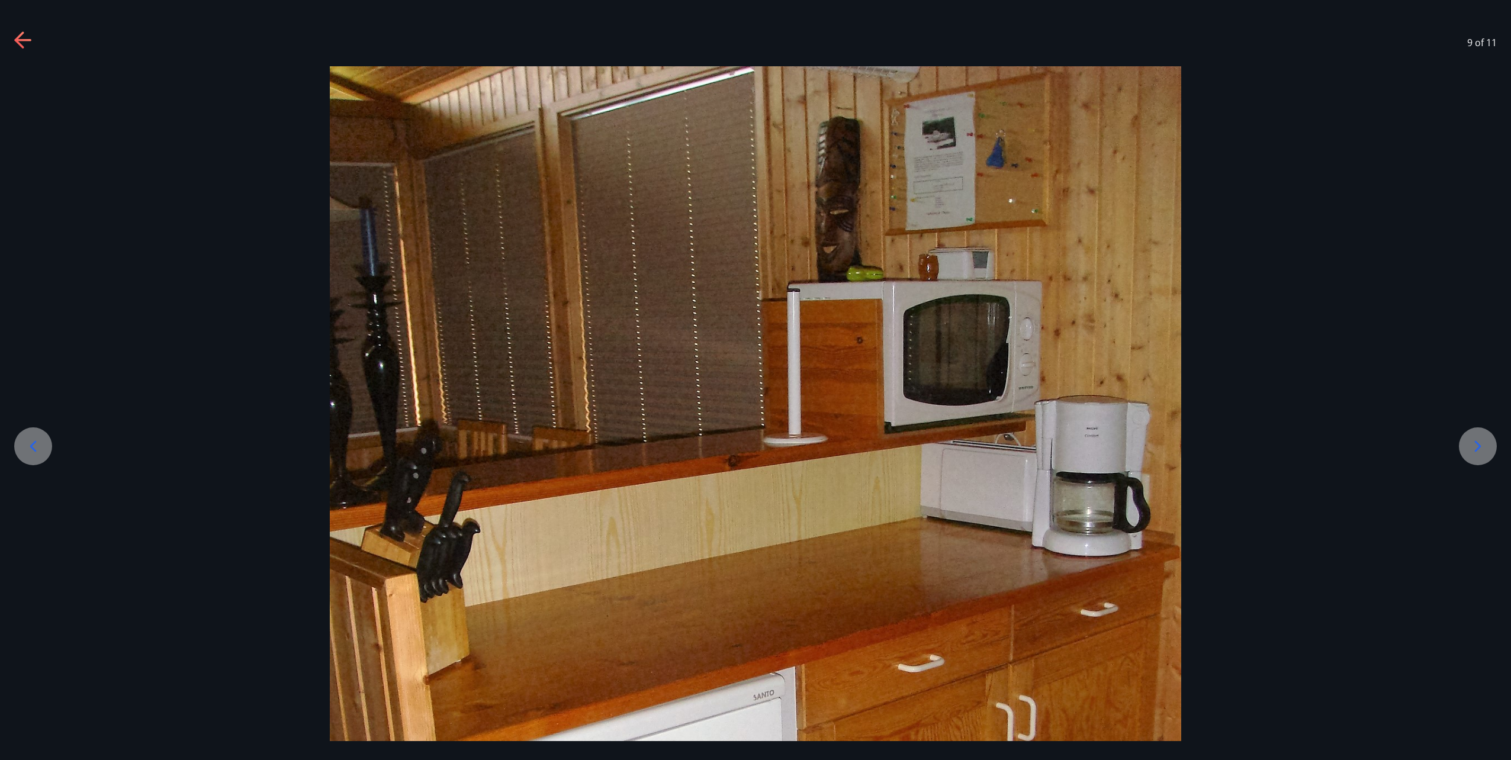
click at [42, 446] on icon at bounding box center [33, 446] width 19 height 19
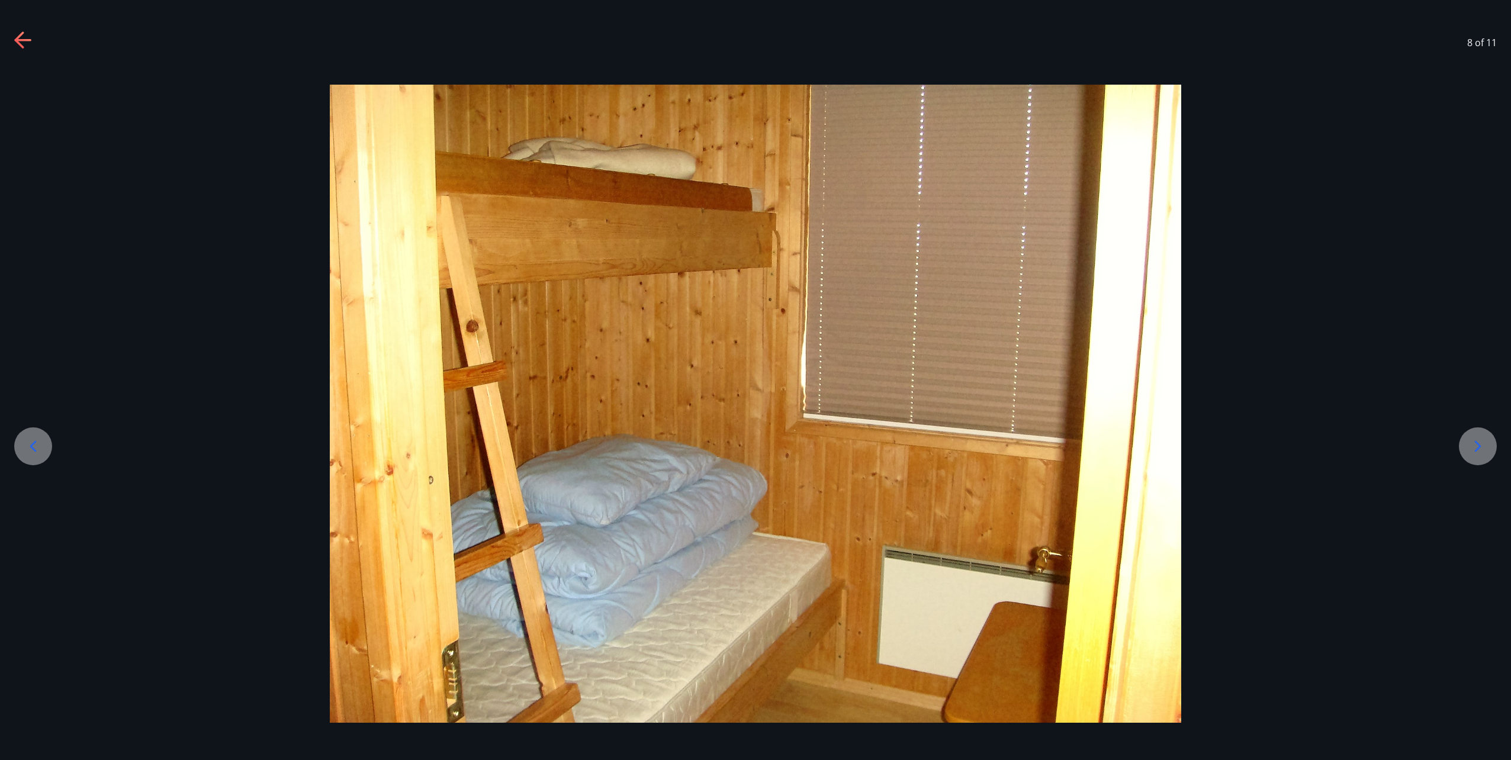
click at [43, 443] on div at bounding box center [33, 447] width 38 height 38
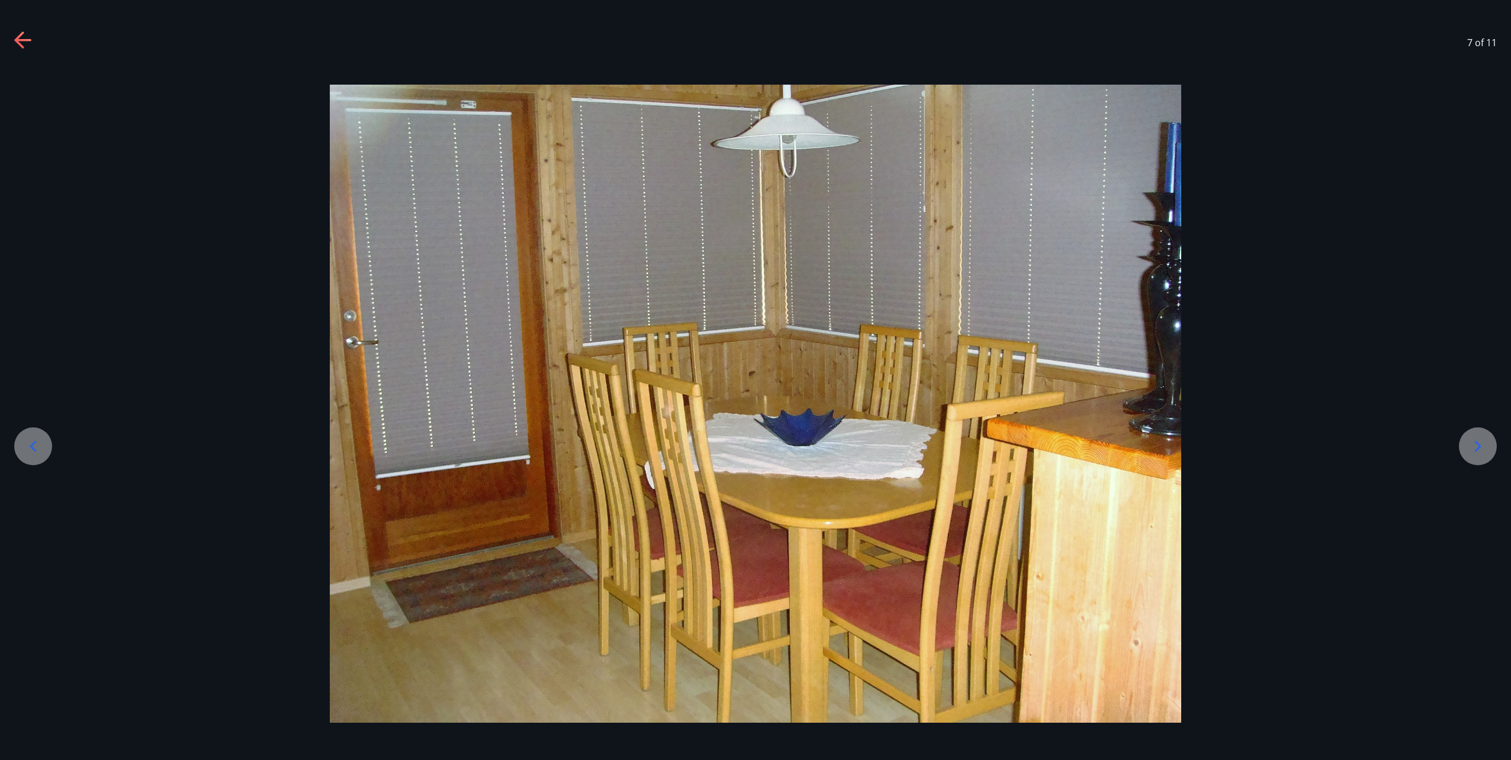
click at [43, 443] on div at bounding box center [33, 447] width 38 height 38
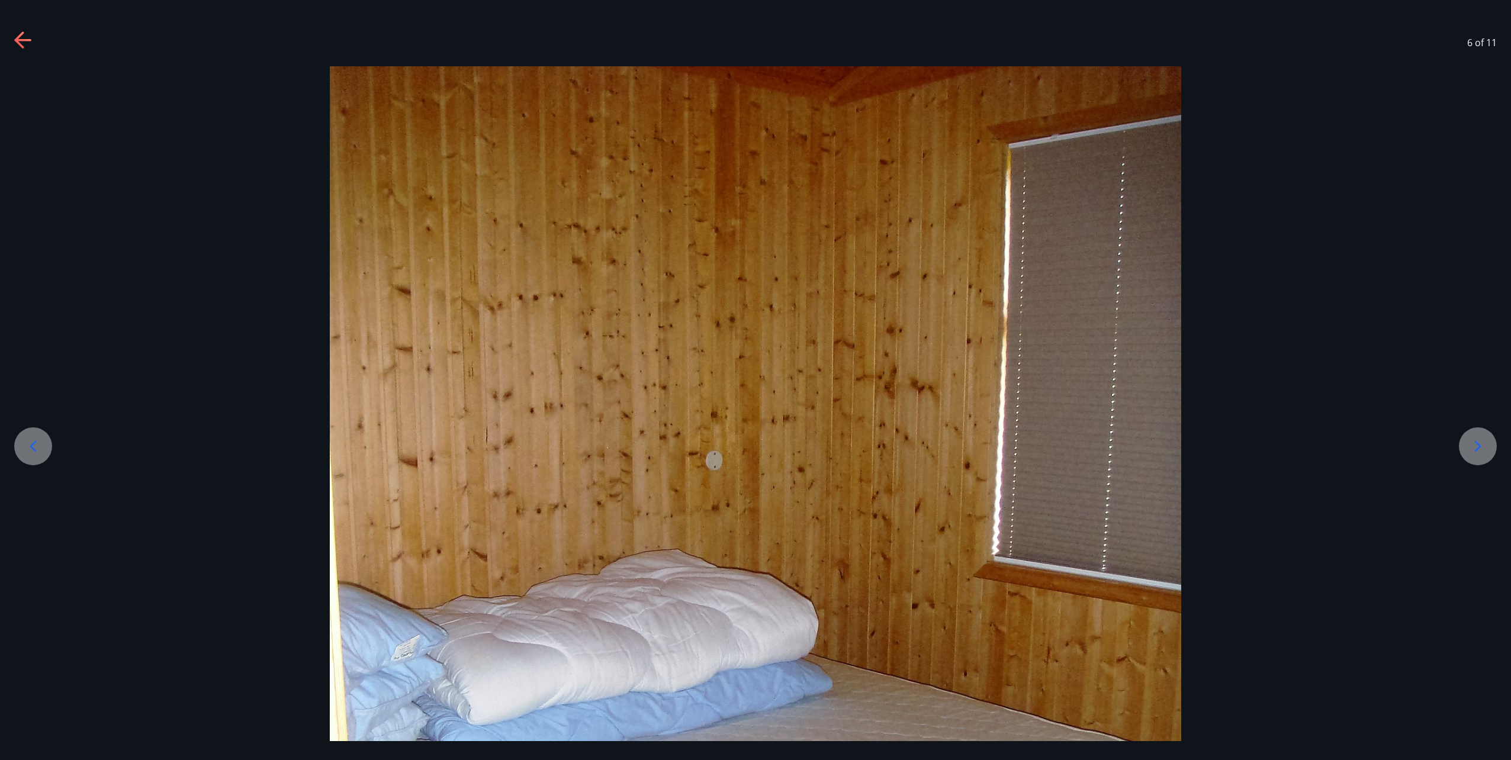
click at [41, 443] on icon at bounding box center [33, 446] width 19 height 19
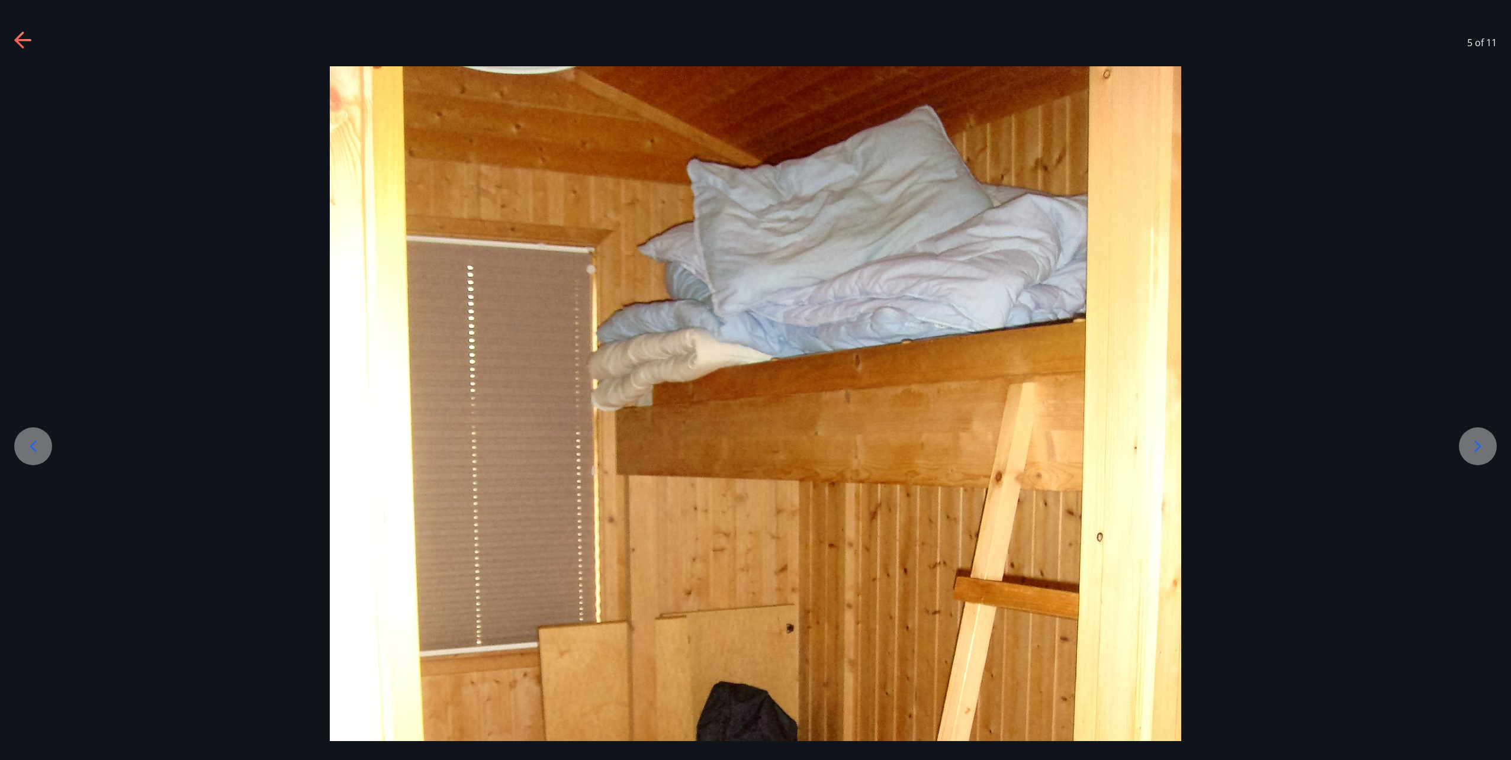
click at [41, 442] on icon at bounding box center [33, 446] width 19 height 19
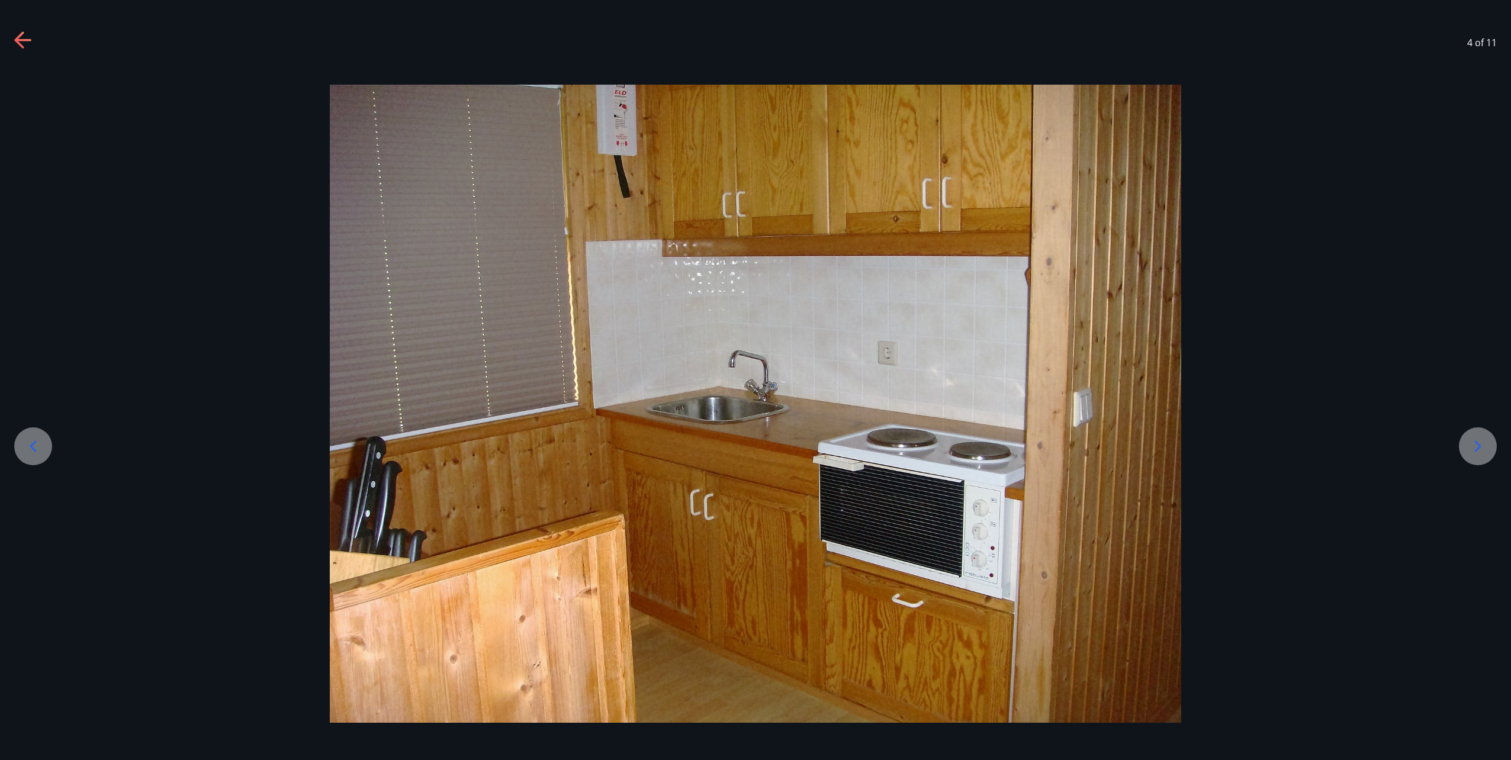
click at [28, 445] on icon at bounding box center [33, 446] width 19 height 19
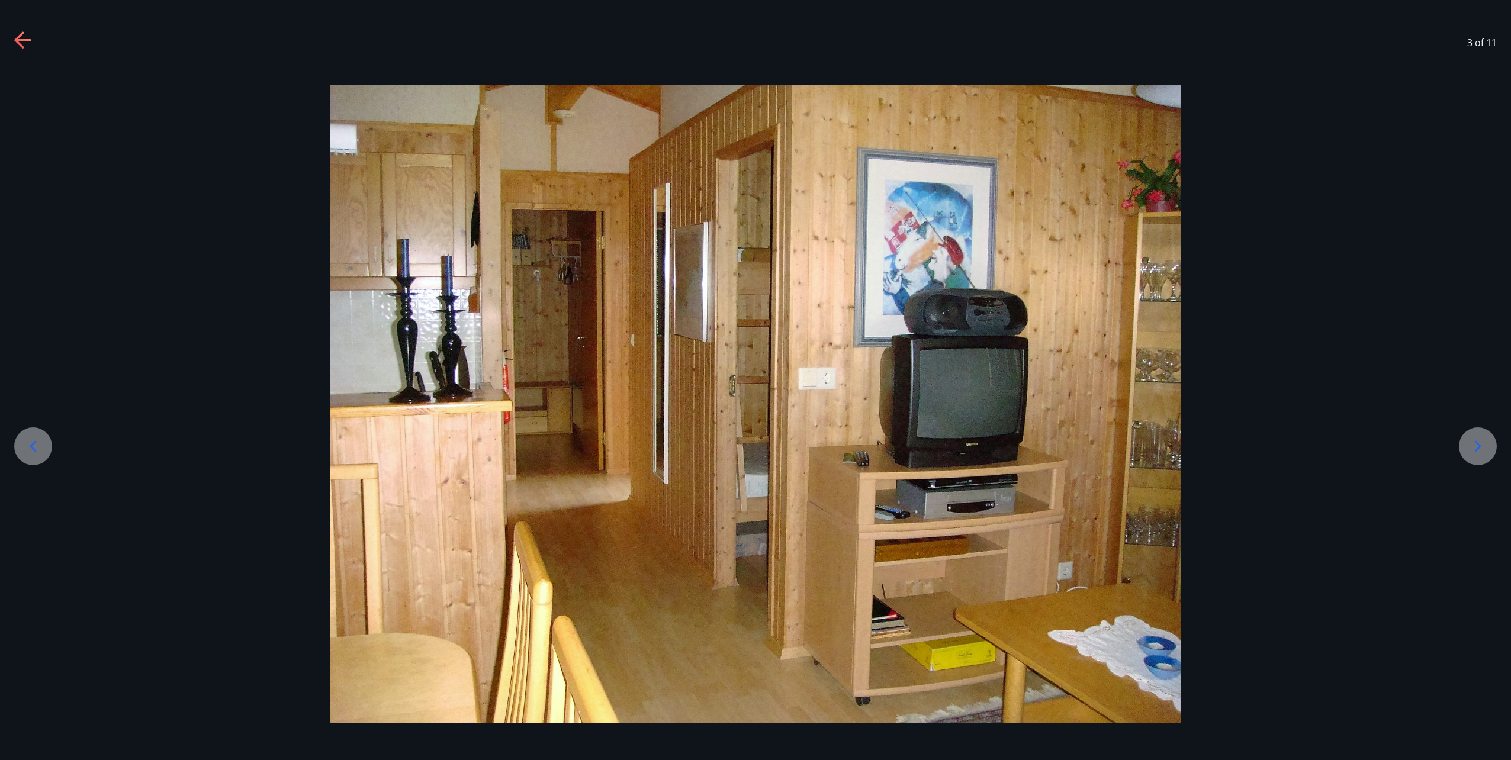
click at [30, 443] on icon at bounding box center [33, 446] width 19 height 19
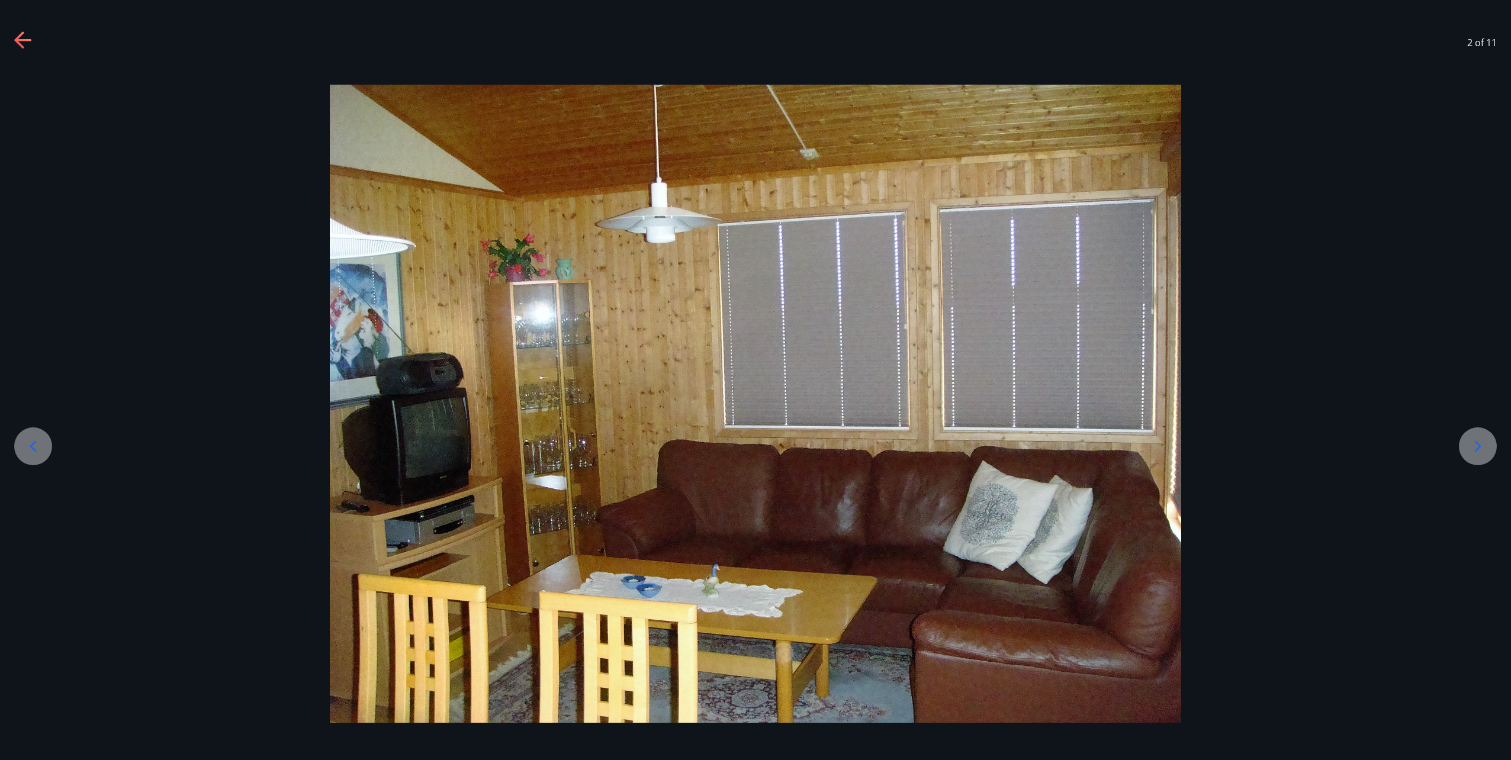
click at [30, 443] on icon at bounding box center [33, 446] width 19 height 19
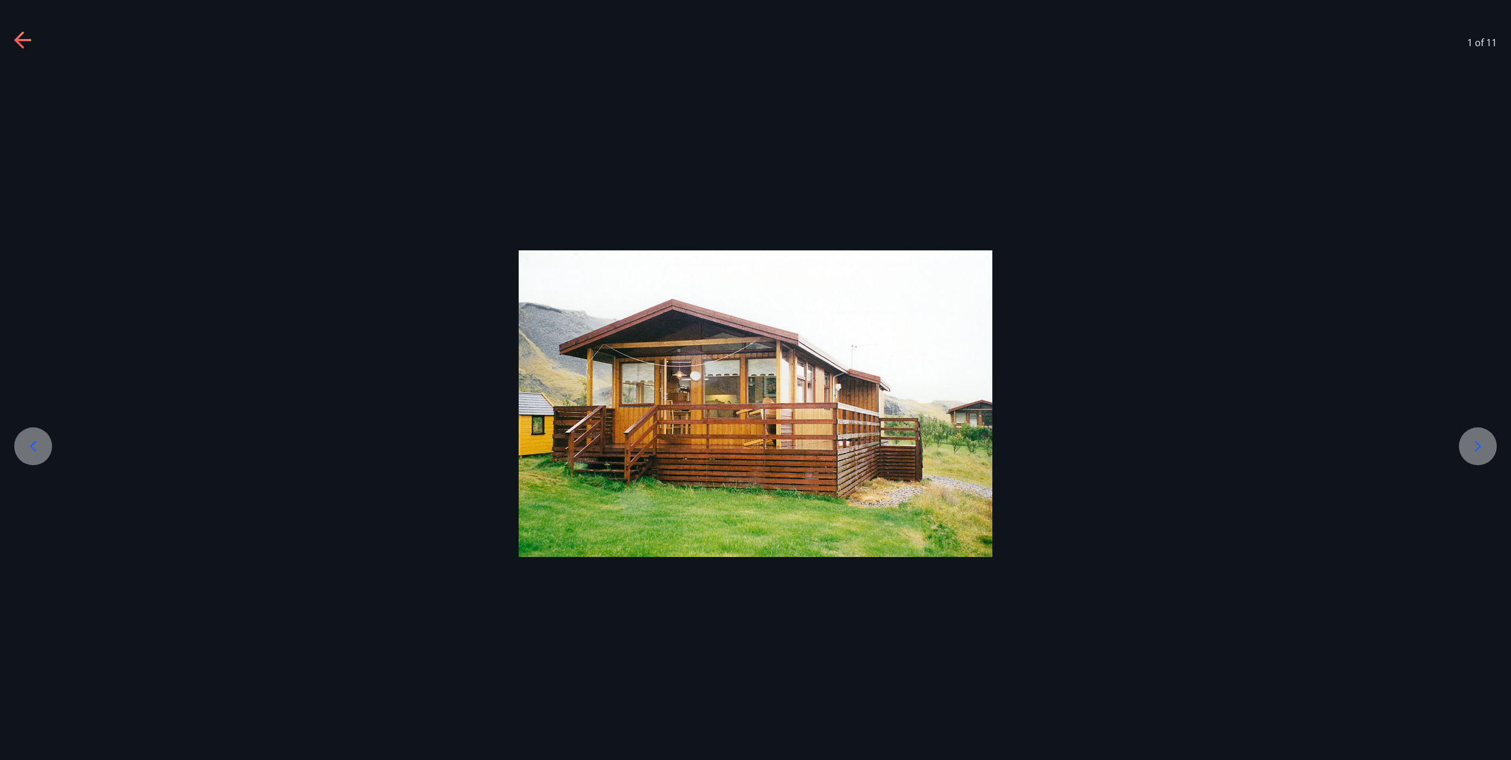
click at [29, 444] on icon at bounding box center [33, 446] width 19 height 19
click at [23, 47] on icon at bounding box center [18, 39] width 9 height 17
